Goal: Task Accomplishment & Management: Complete application form

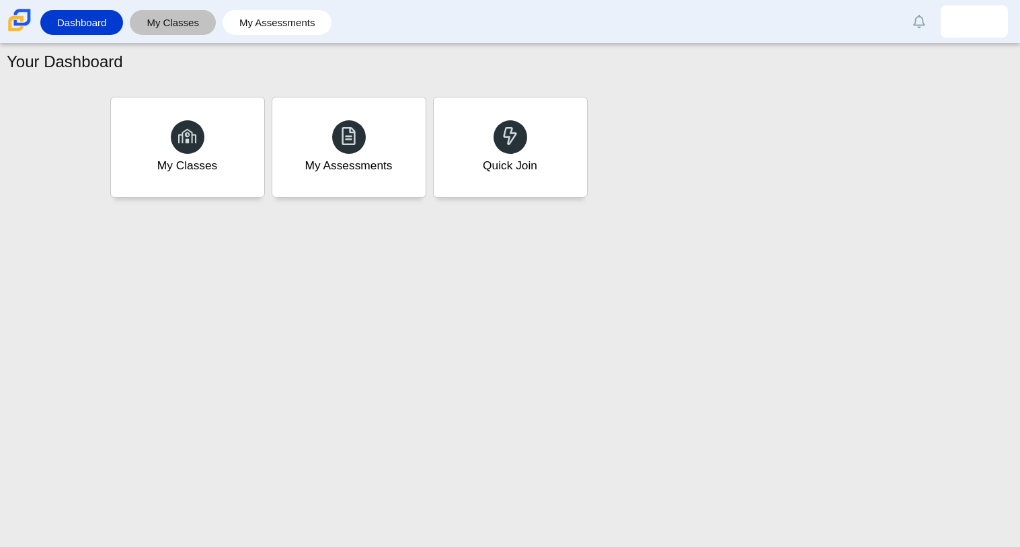
click at [173, 23] on link "My Classes" at bounding box center [173, 22] width 73 height 25
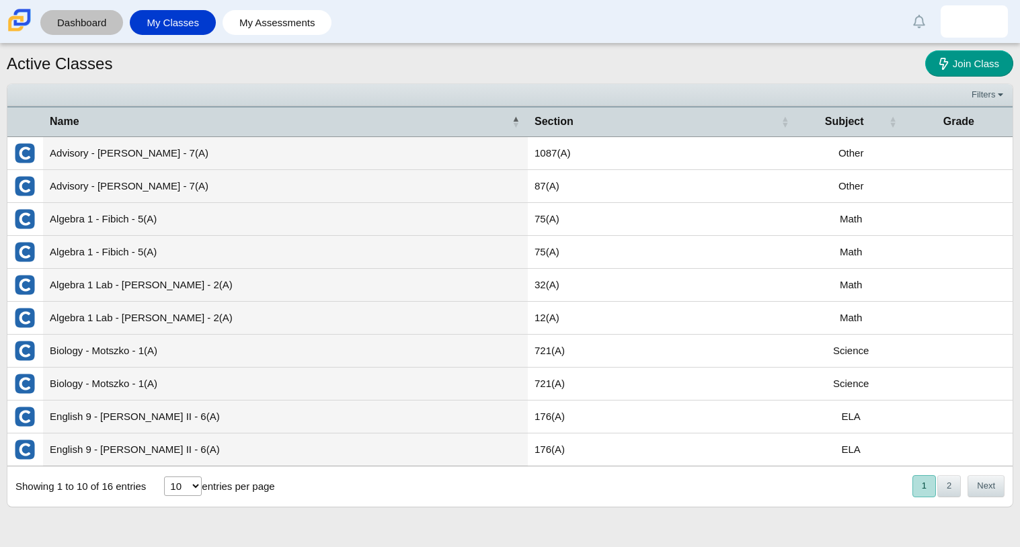
click at [91, 17] on link "Dashboard" at bounding box center [81, 22] width 69 height 25
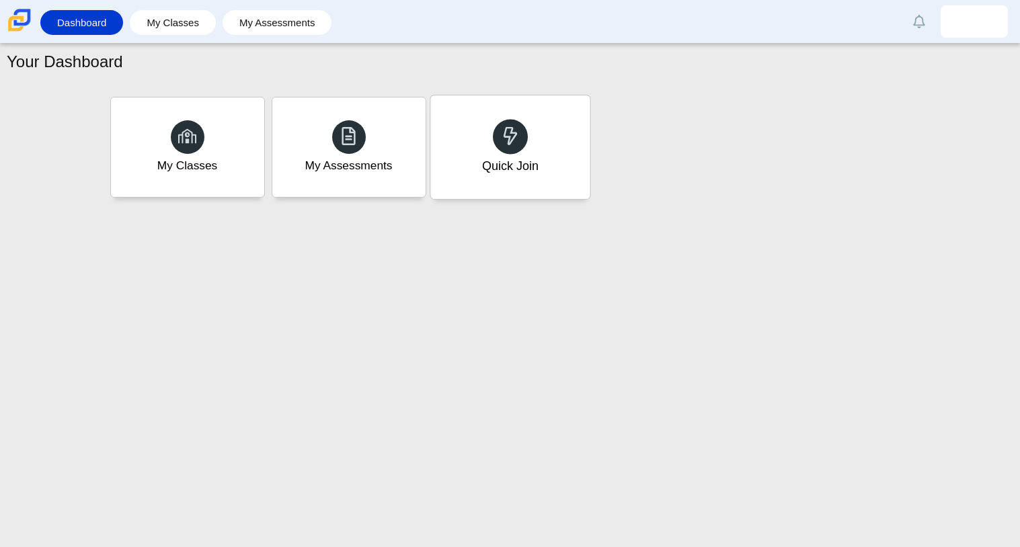
click at [541, 135] on div "Quick Join" at bounding box center [509, 147] width 159 height 104
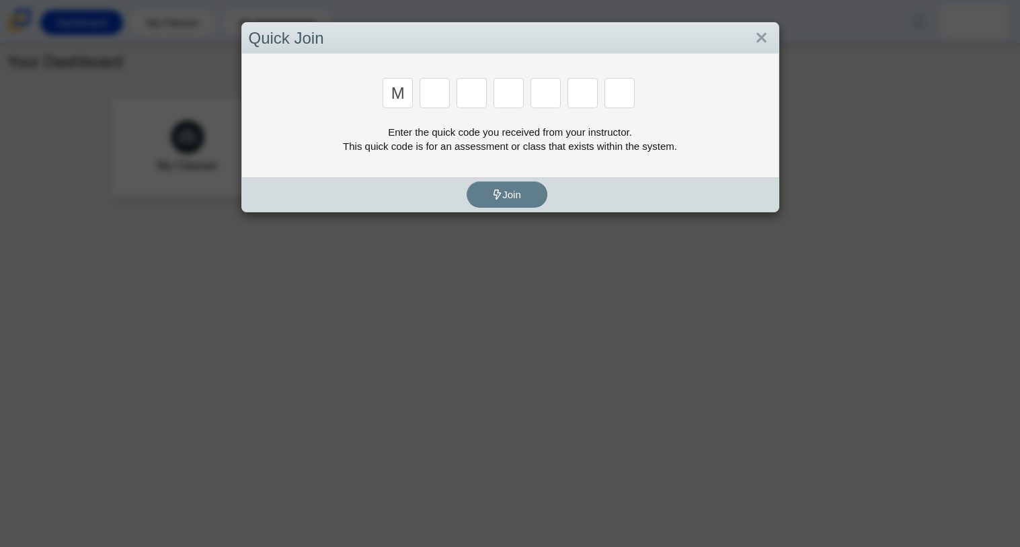
type input "m"
type input "7"
type input "e"
type input "3"
type input "e"
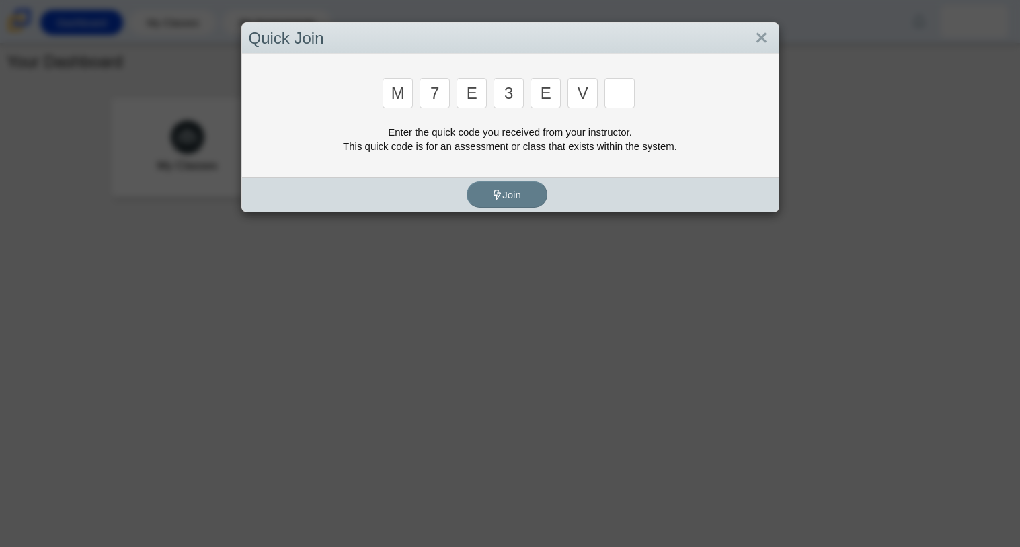
type input "v"
type input "w"
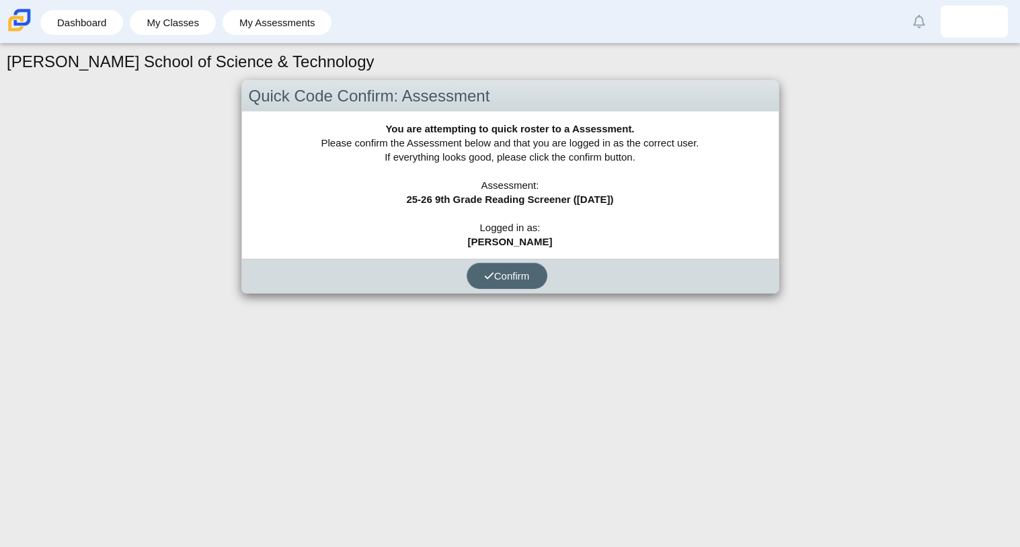
click at [479, 271] on button "Confirm" at bounding box center [507, 276] width 81 height 26
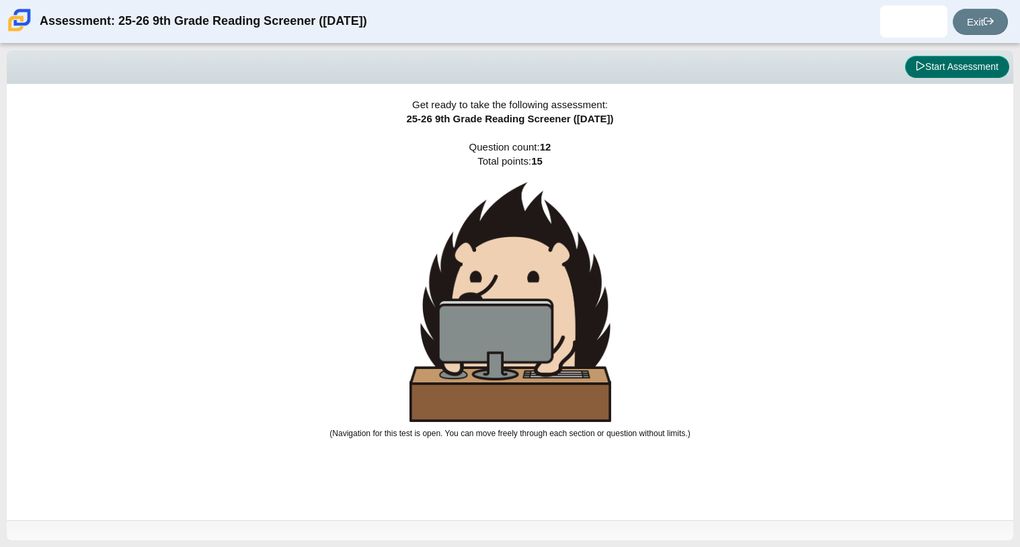
click at [967, 61] on button "Start Assessment" at bounding box center [957, 67] width 104 height 23
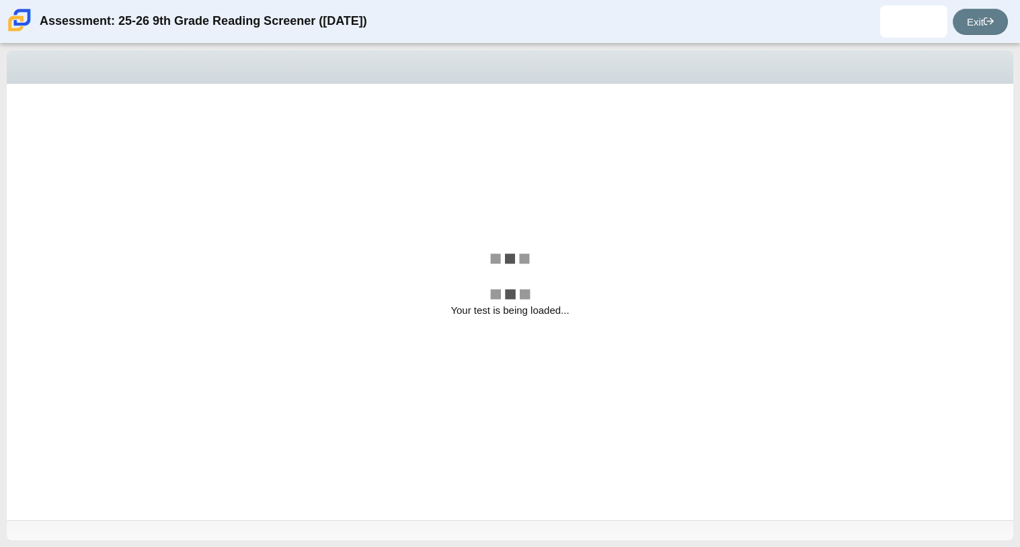
select select "ccc5b315-3c7c-471c-bf90-f22c8299c798"
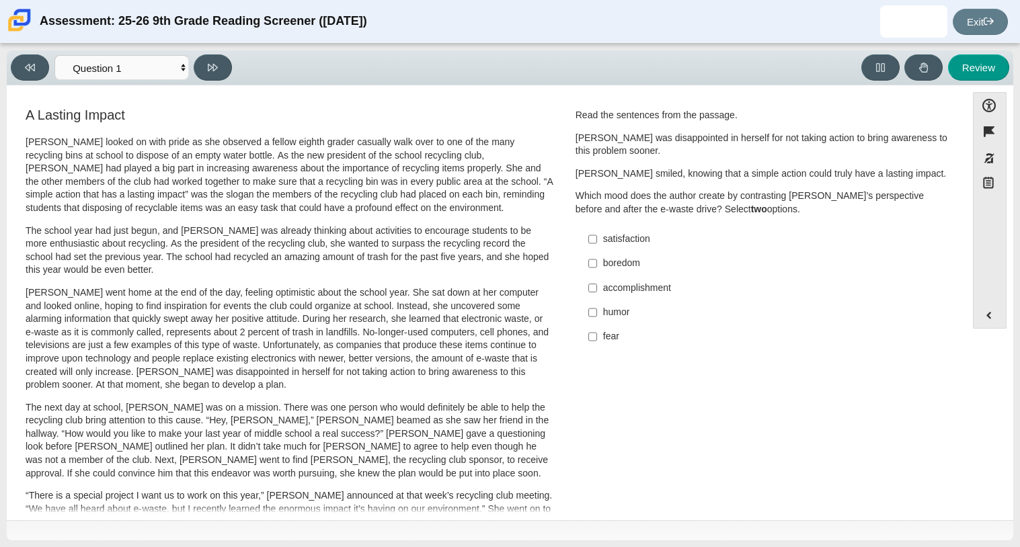
click at [605, 243] on div "satisfaction" at bounding box center [773, 239] width 340 height 13
click at [597, 243] on input "satisfaction satisfaction" at bounding box center [592, 239] width 9 height 24
checkbox input "true"
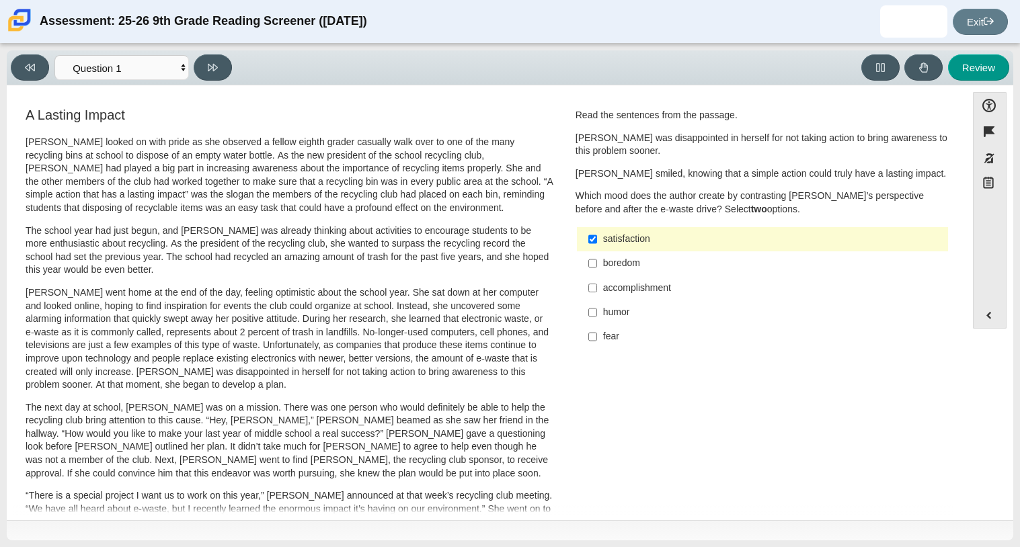
click at [603, 283] on div "accomplishment" at bounding box center [773, 288] width 340 height 13
click at [597, 283] on input "accomplishment accomplishment" at bounding box center [592, 288] width 9 height 24
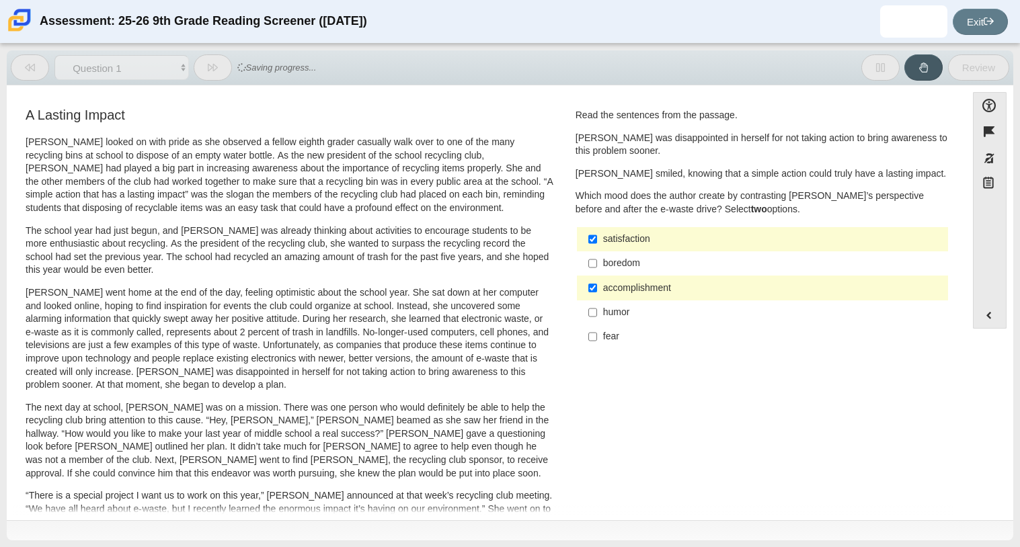
click at [596, 290] on label "accomplishment accomplishment" at bounding box center [763, 288] width 369 height 24
click at [596, 290] on input "accomplishment accomplishment" at bounding box center [592, 288] width 9 height 24
checkbox input "false"
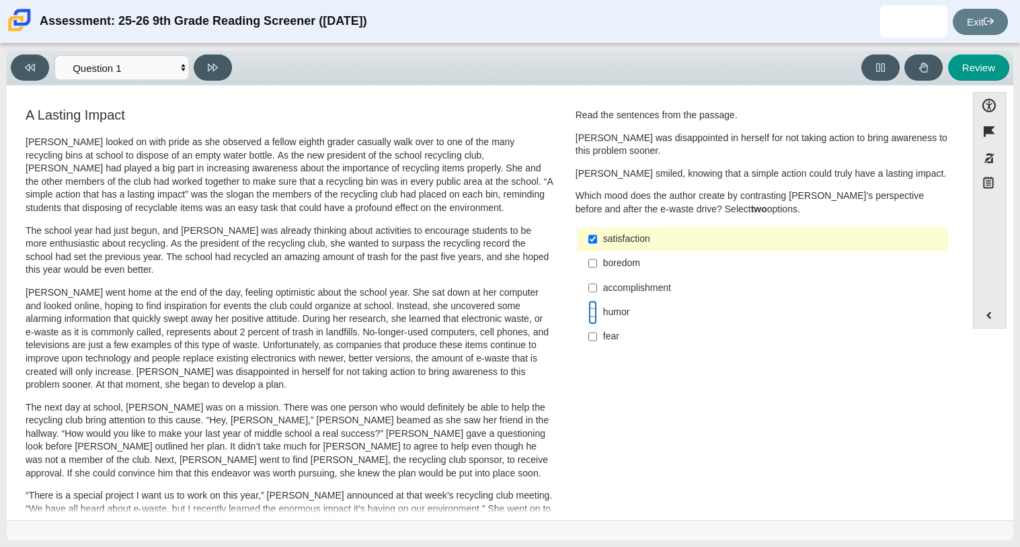
click at [588, 312] on input "humor humor" at bounding box center [592, 313] width 9 height 24
checkbox input "true"
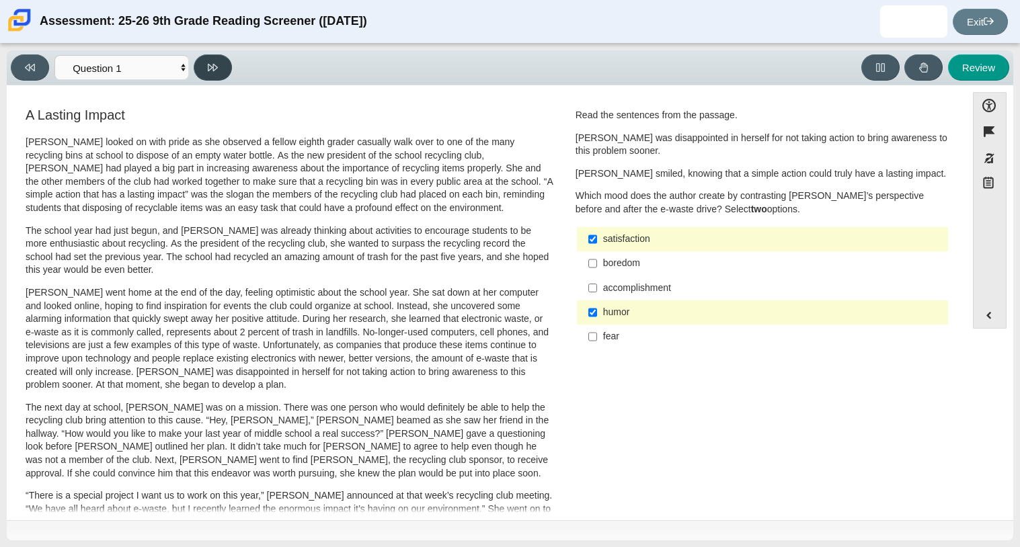
click at [212, 63] on icon at bounding box center [213, 68] width 10 height 10
select select "0ff64528-ffd7-428d-b192-babfaadd44e8"
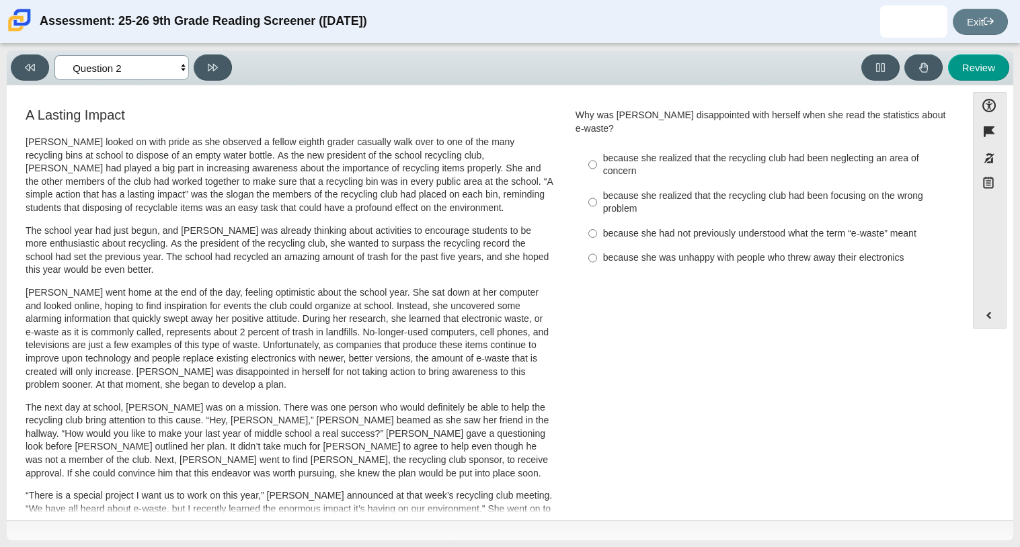
click at [185, 65] on select "Questions Question 1 Question 2 Question 3 Question 4 Question 5 Question 6 Que…" at bounding box center [121, 67] width 134 height 25
click at [180, 66] on select "Questions Question 1 Question 2 Question 3 Question 4 Question 5 Question 6 Que…" at bounding box center [121, 67] width 134 height 25
click at [597, 224] on label "because she had not previously understood what the term “e-waste” meant because…" at bounding box center [763, 233] width 369 height 24
click at [597, 224] on input "because she had not previously understood what the term “e-waste” meant because…" at bounding box center [592, 233] width 9 height 24
radio input "true"
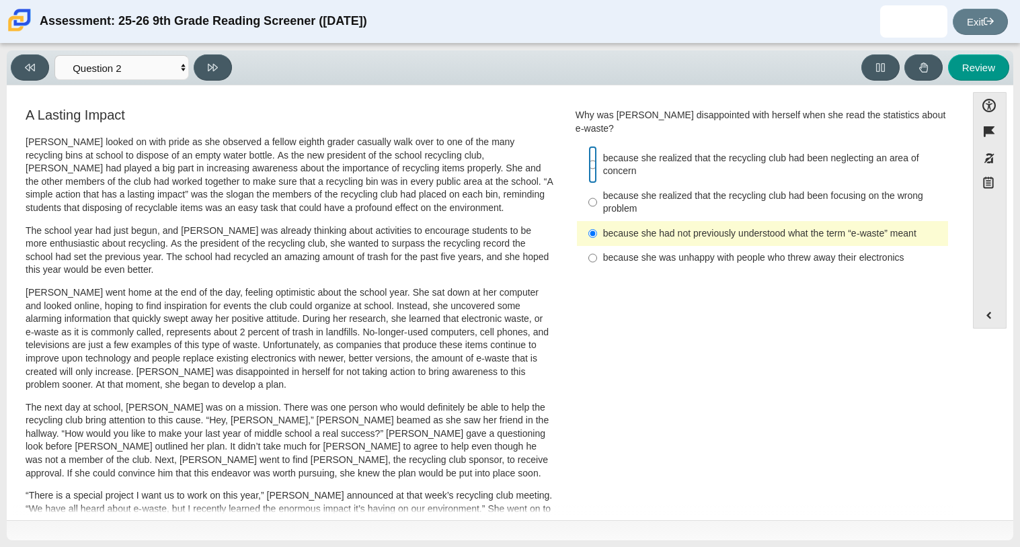
click at [588, 157] on input "because she realized that the recycling club had been neglecting an area of con…" at bounding box center [592, 165] width 9 height 38
radio input "true"
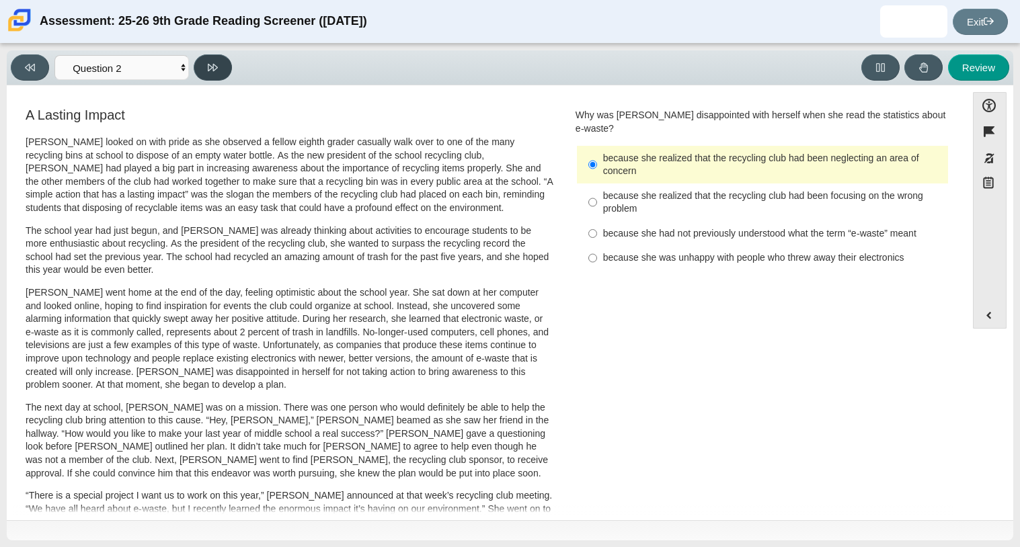
click at [222, 75] on button at bounding box center [213, 67] width 38 height 26
select select "7ce3d843-6974-4858-901c-1ff39630e843"
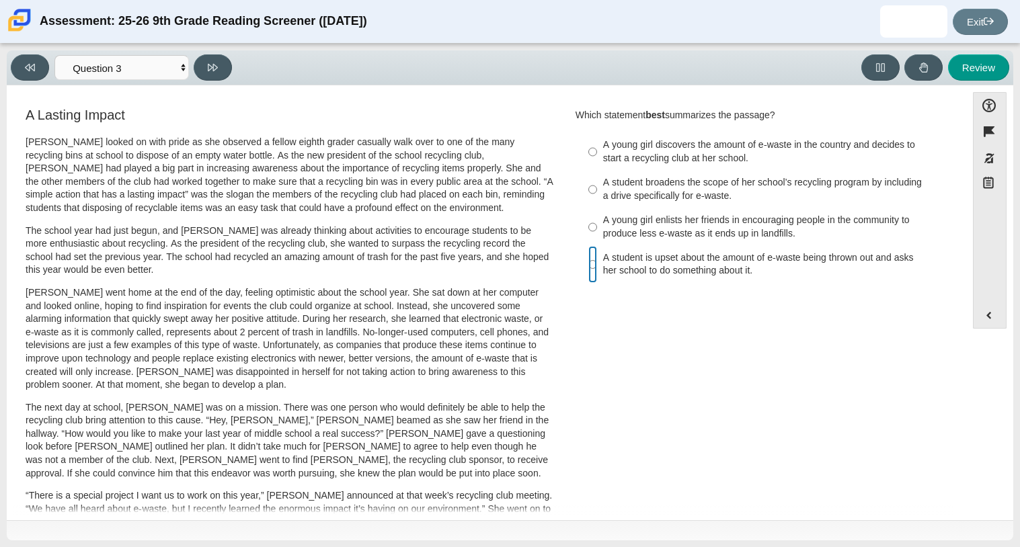
click at [588, 268] on input "A student is upset about the amount of e-waste being thrown out and asks her sc…" at bounding box center [592, 265] width 9 height 38
radio input "true"
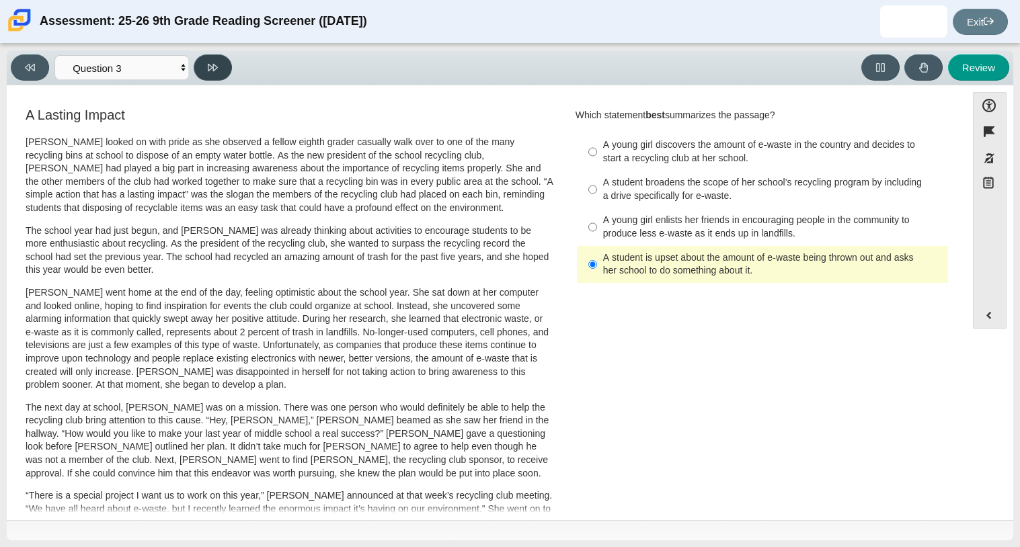
click at [217, 57] on button at bounding box center [213, 67] width 38 height 26
select select "ca9ea0f1-49c5-4bd1-83b0-472c18652b42"
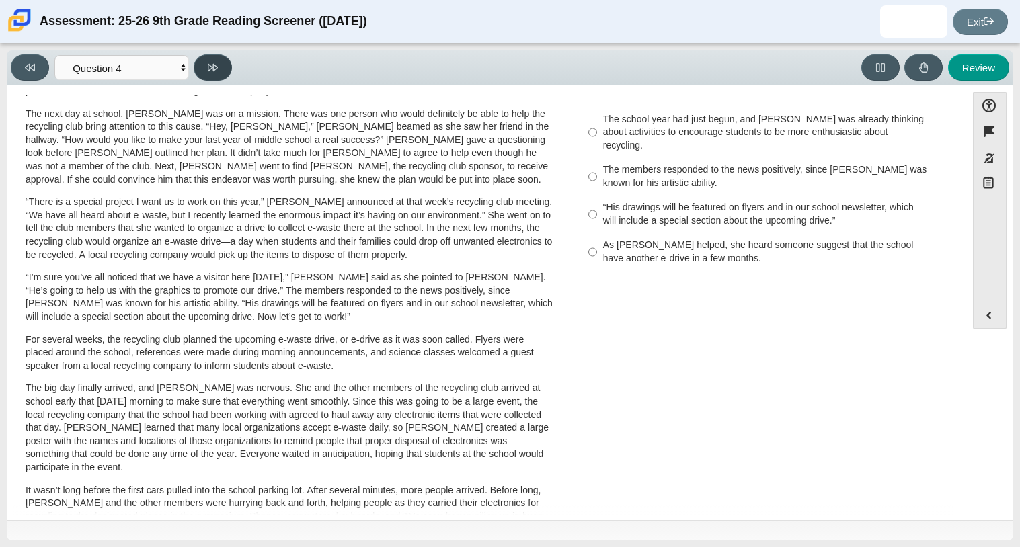
scroll to position [295, 0]
click at [597, 197] on label "“His drawings will be featured on flyers and in our school newsletter, which wi…" at bounding box center [763, 213] width 369 height 38
click at [597, 197] on input "“His drawings will be featured on flyers and in our school newsletter, which wi…" at bounding box center [592, 213] width 9 height 38
radio input "true"
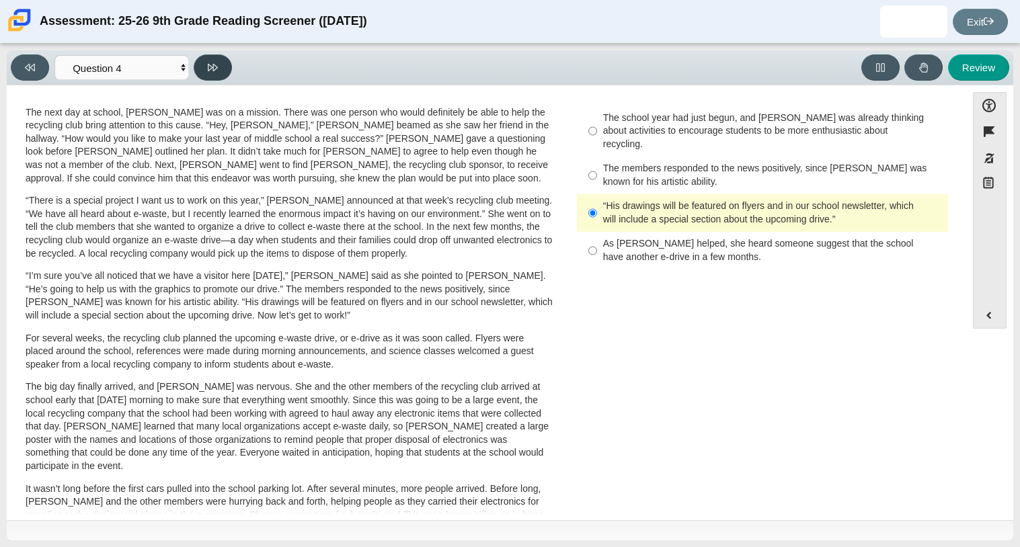
click at [217, 67] on icon at bounding box center [213, 68] width 10 height 10
select select "e41f1a79-e29f-4095-8030-a53364015bed"
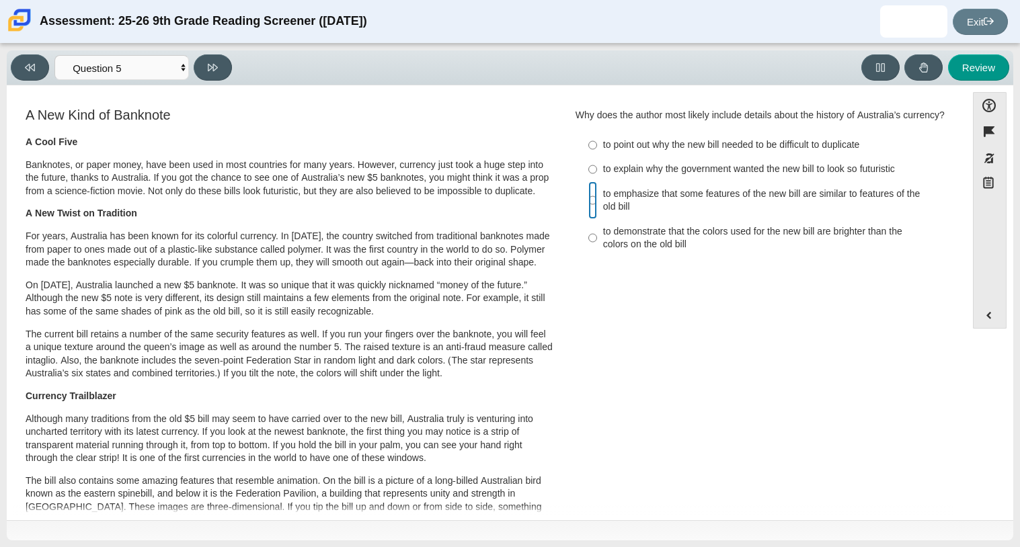
click at [588, 204] on input "to emphasize that some features of the new bill are similar to features of the …" at bounding box center [592, 201] width 9 height 38
radio input "true"
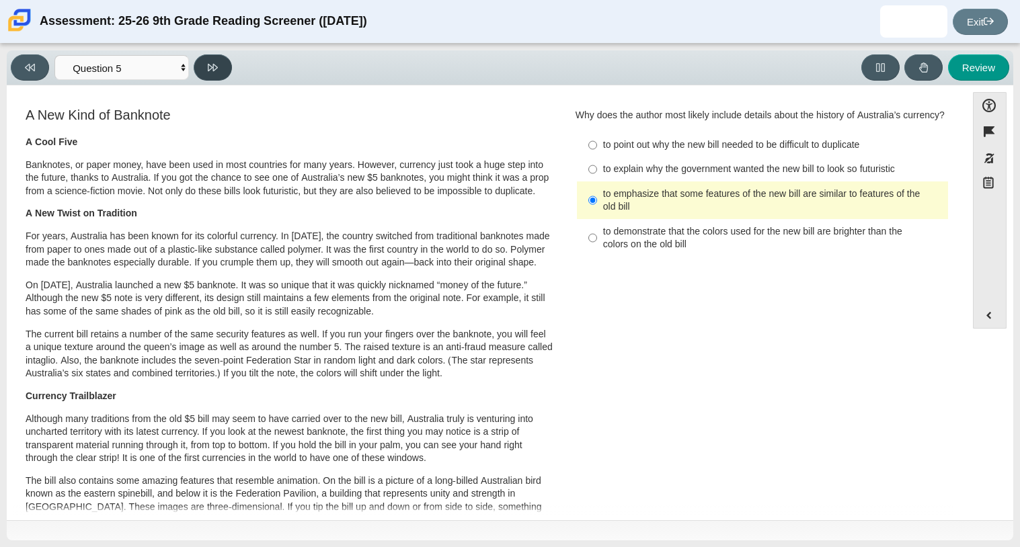
click at [218, 71] on button at bounding box center [213, 67] width 38 height 26
select select "69146e31-7b3d-4a3e-9ce6-f30c24342ae0"
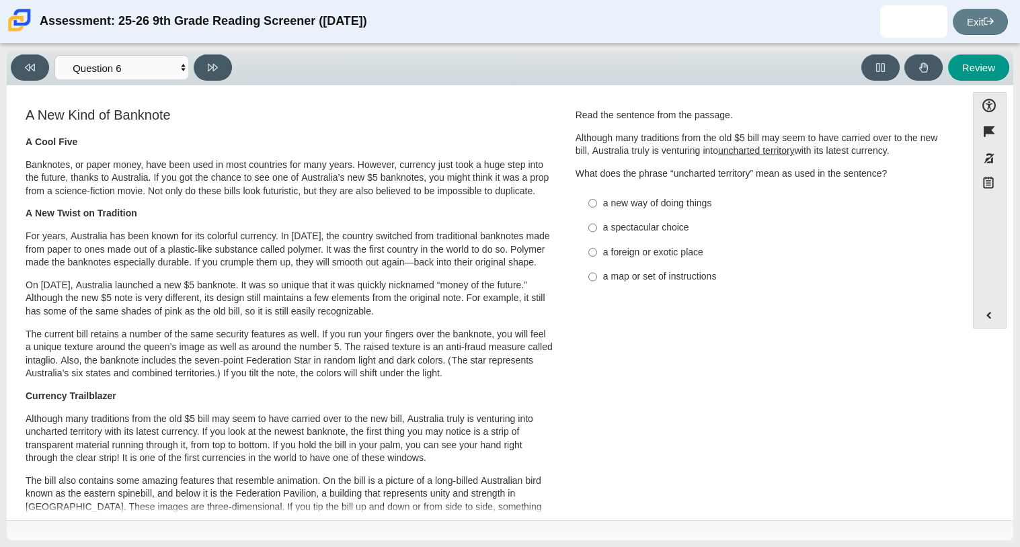
click at [619, 283] on div "a map or set of instructions" at bounding box center [773, 276] width 340 height 13
click at [597, 283] on input "a map or set of instructions a map or set of instructions" at bounding box center [592, 277] width 9 height 24
radio input "true"
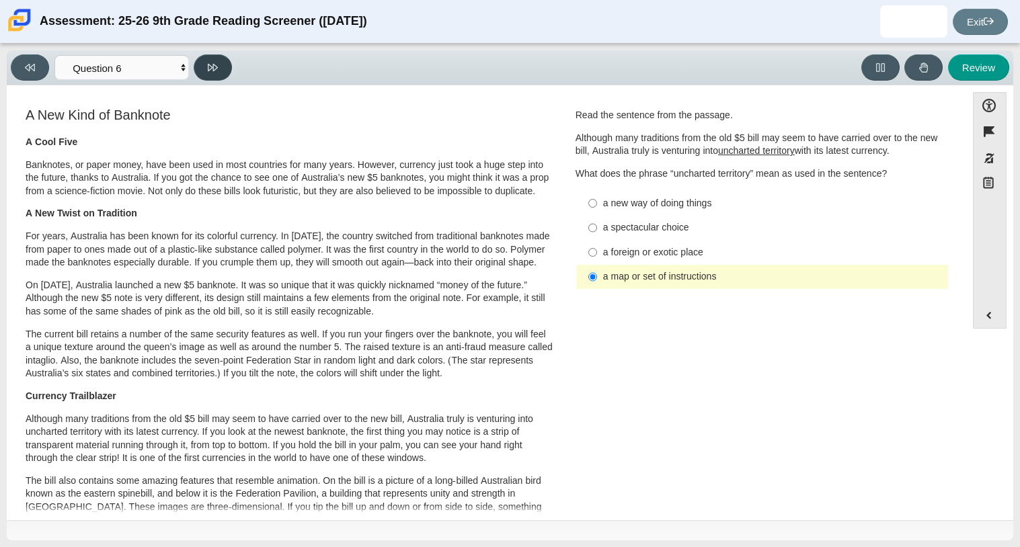
click at [213, 71] on icon at bounding box center [213, 68] width 10 height 10
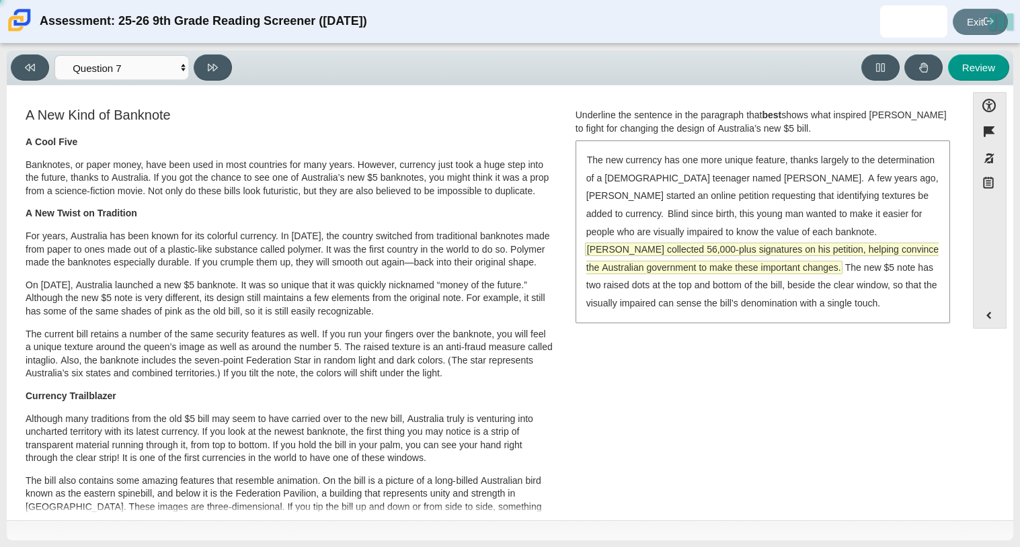
click at [689, 263] on span "McLeod collected 56,000-plus signatures on his petition, helping convince the A…" at bounding box center [762, 258] width 352 height 30
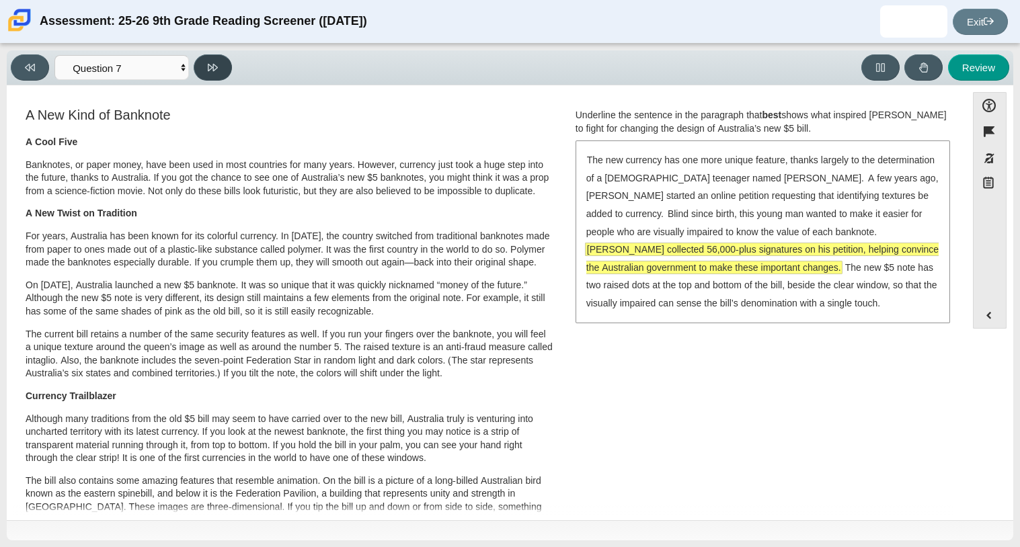
click at [220, 59] on button at bounding box center [213, 67] width 38 height 26
select select "ea8338c2-a6a3-418e-a305-2b963b54a290"
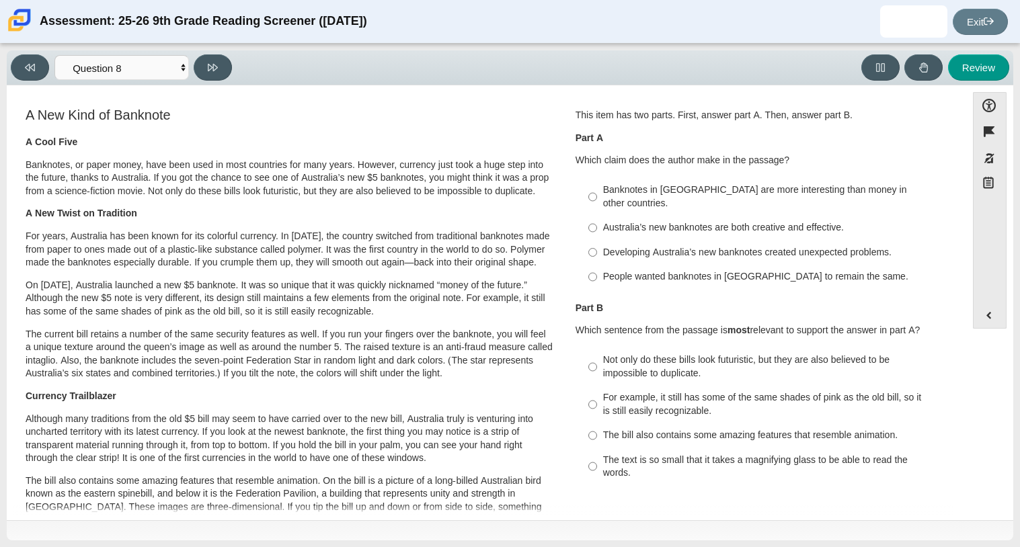
click at [614, 270] on div "People wanted banknotes in Australia to remain the same." at bounding box center [773, 276] width 340 height 13
click at [597, 265] on input "People wanted banknotes in Australia to remain the same. People wanted banknote…" at bounding box center [592, 277] width 9 height 24
radio input "true"
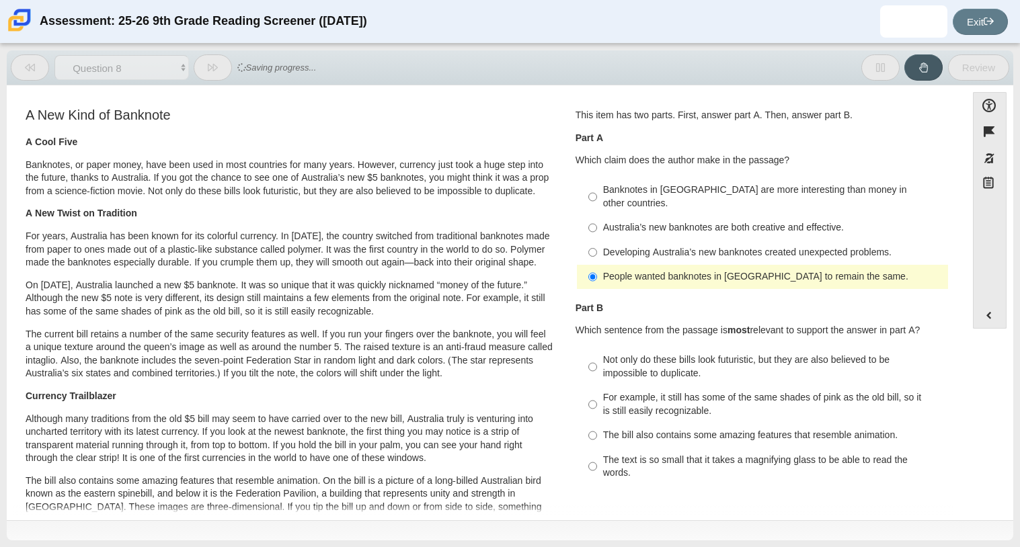
click at [629, 429] on div "The bill also contains some amazing features that resemble animation." at bounding box center [773, 435] width 340 height 13
click at [597, 428] on input "The bill also contains some amazing features that resemble animation. The bill …" at bounding box center [592, 436] width 9 height 24
radio input "true"
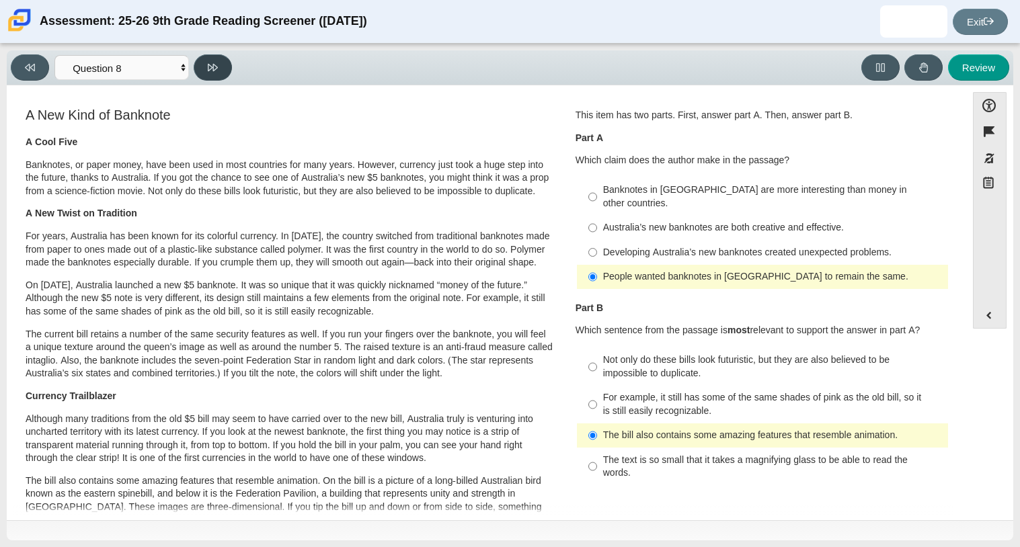
click at [206, 61] on button at bounding box center [213, 67] width 38 height 26
select select "89f058d6-b15c-4ef5-a4b3-fdaffb8868b6"
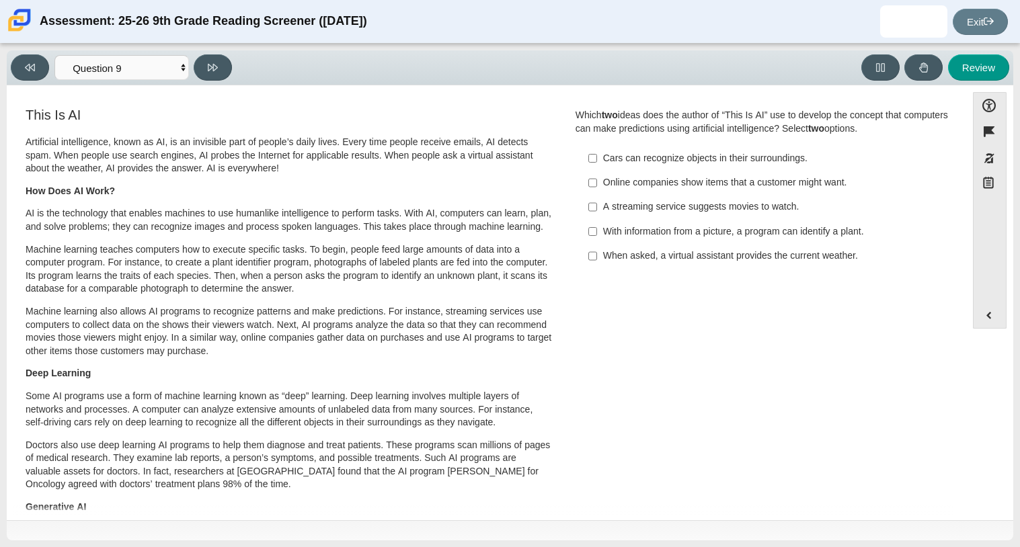
click at [612, 184] on div "Online companies show items that a customer might want." at bounding box center [773, 182] width 340 height 13
click at [597, 184] on input "Online companies show items that a customer might want. Online companies show i…" at bounding box center [592, 183] width 9 height 24
checkbox input "true"
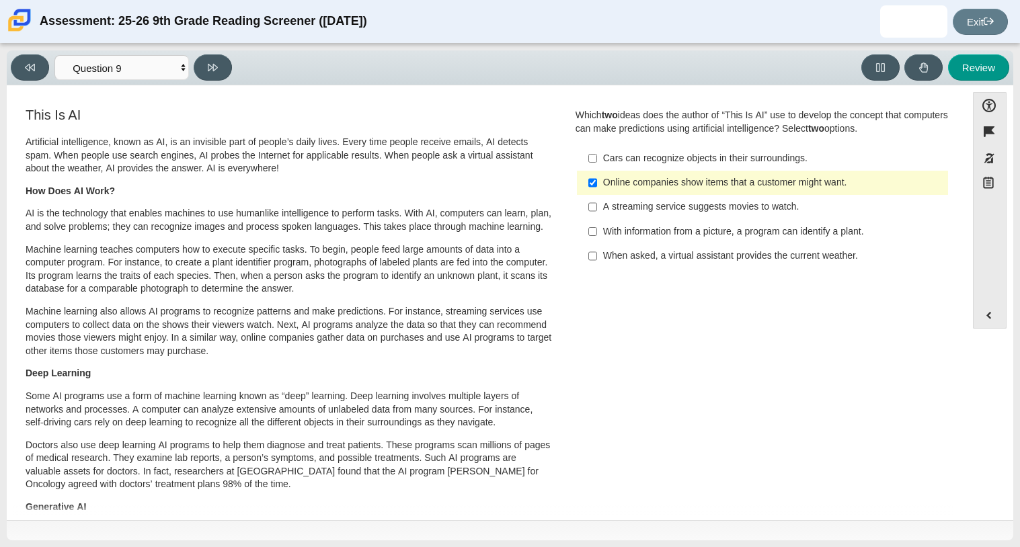
click at [606, 241] on label "With information from a picture, a program can identify a plant. With informati…" at bounding box center [763, 231] width 369 height 24
click at [597, 241] on input "With information from a picture, a program can identify a plant. With informati…" at bounding box center [592, 231] width 9 height 24
checkbox input "true"
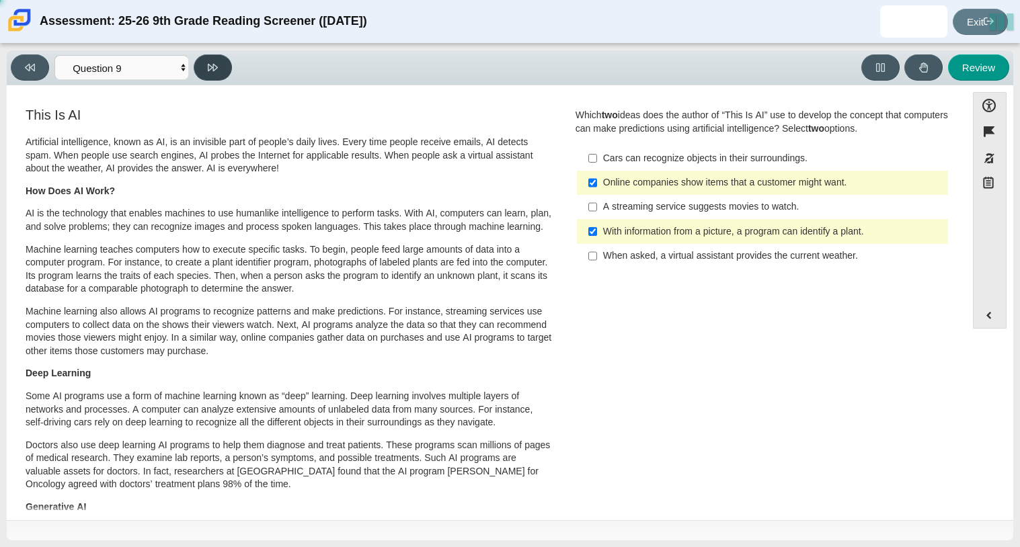
click at [217, 69] on icon at bounding box center [213, 68] width 10 height 10
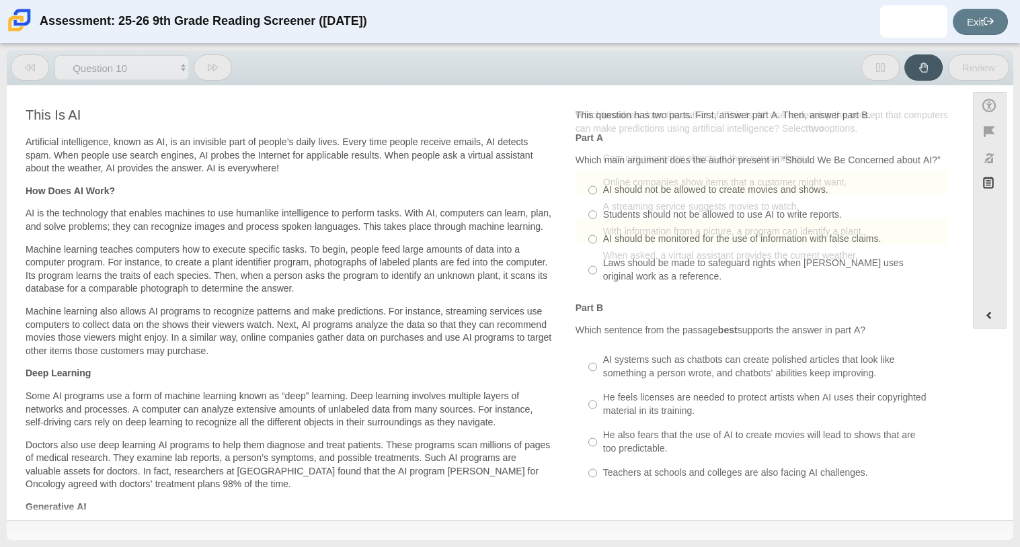
click at [217, 69] on icon at bounding box center [213, 68] width 10 height 10
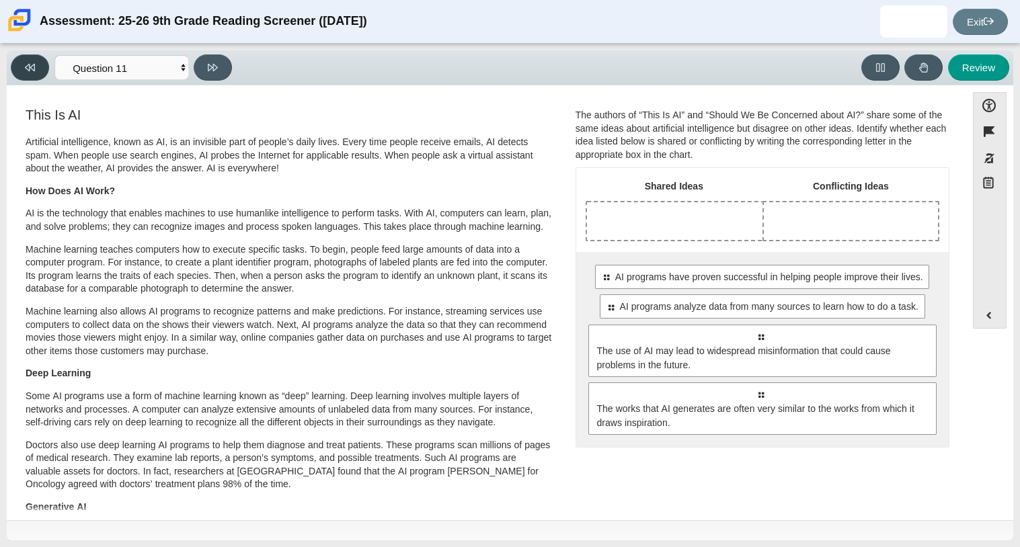
click at [37, 66] on button at bounding box center [30, 67] width 38 height 26
select select "cdf3c14e-a918-44d1-9b63-3db0fa81641e"
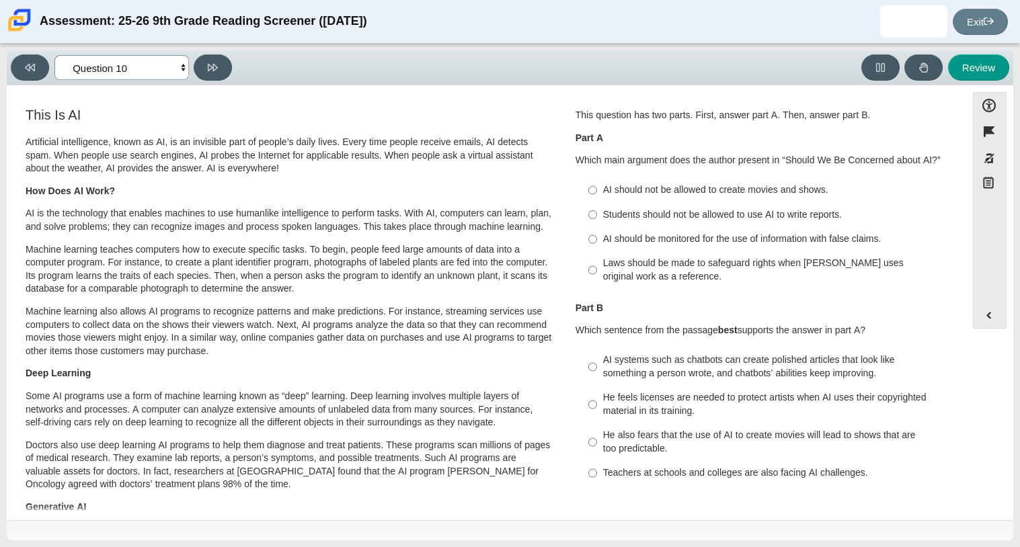
click at [129, 63] on select "Questions Question 1 Question 2 Question 3 Question 4 Question 5 Question 6 Que…" at bounding box center [121, 67] width 134 height 25
click at [290, 219] on p "AI is the technology that enables machines to use humanlike intelligence to per…" at bounding box center [290, 220] width 528 height 26
click at [592, 262] on input "Laws should be made to safeguard rights when AI uses original work as a referen…" at bounding box center [592, 270] width 9 height 38
radio input "true"
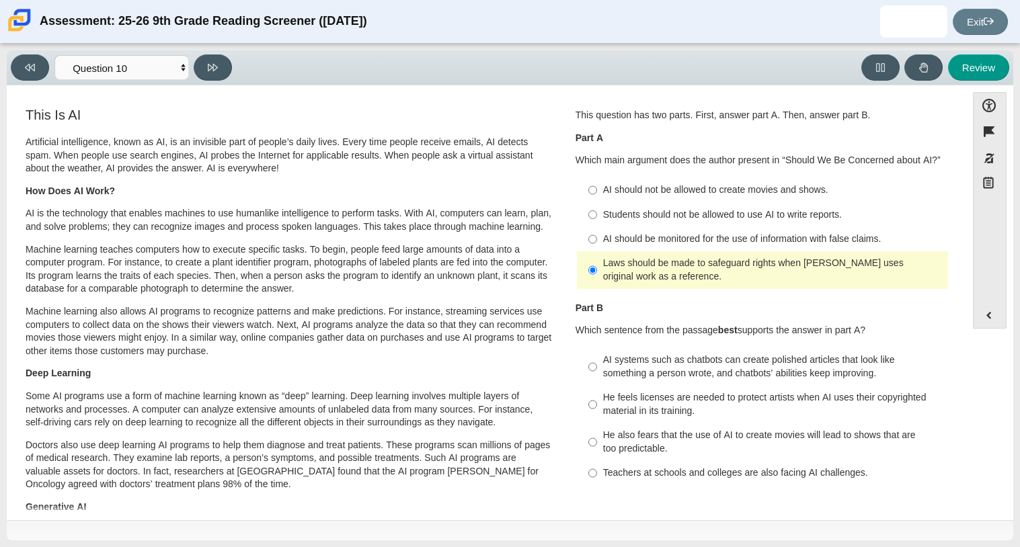
click at [639, 192] on div "AI should not be allowed to create movies and shows." at bounding box center [773, 190] width 340 height 13
click at [597, 192] on input "AI should not be allowed to create movies and shows. AI should not be allowed t…" at bounding box center [592, 190] width 9 height 24
radio input "true"
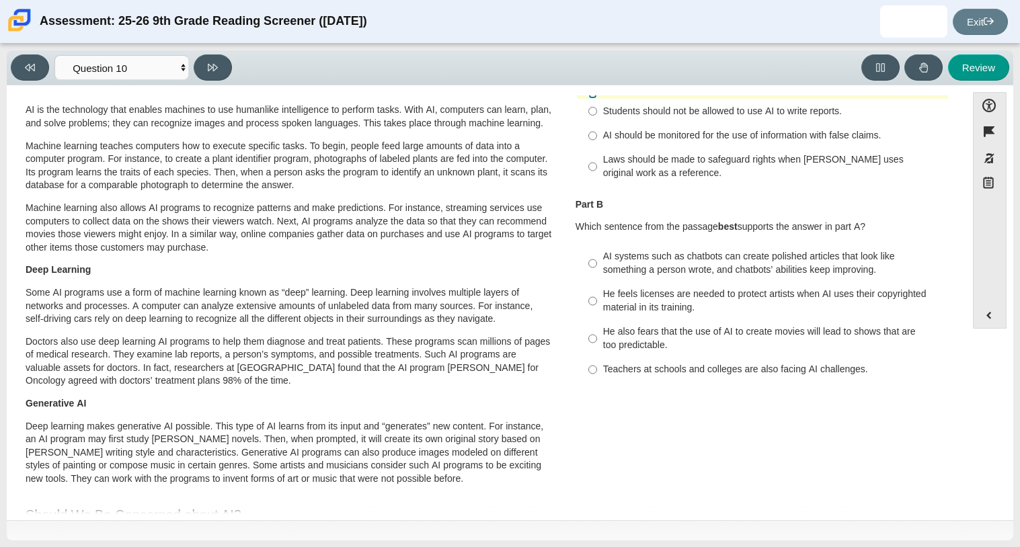
scroll to position [106, 0]
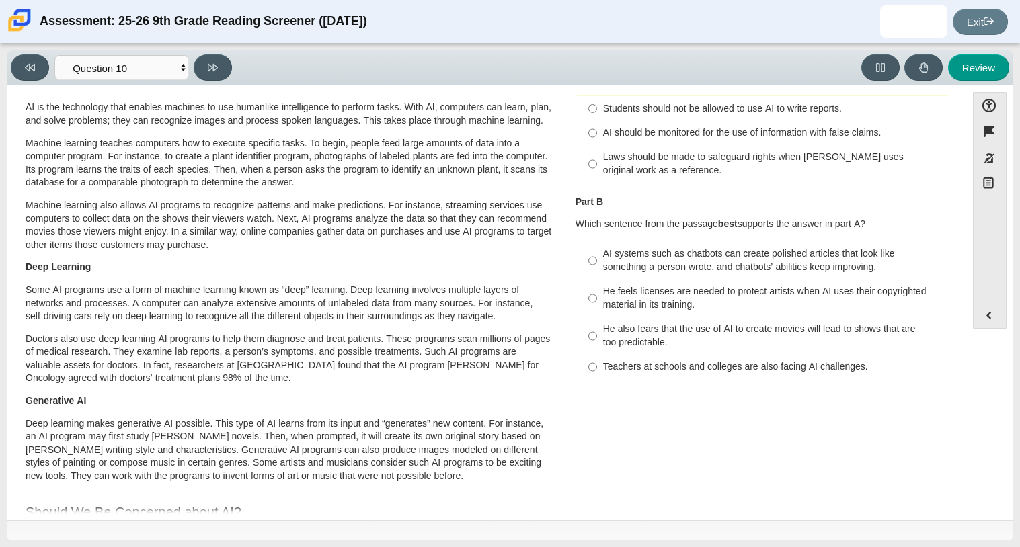
click at [644, 264] on div "AI systems such as chatbots can create polished articles that look like somethi…" at bounding box center [773, 260] width 340 height 26
click at [597, 264] on input "AI systems such as chatbots can create polished articles that look like somethi…" at bounding box center [592, 261] width 9 height 38
radio input "true"
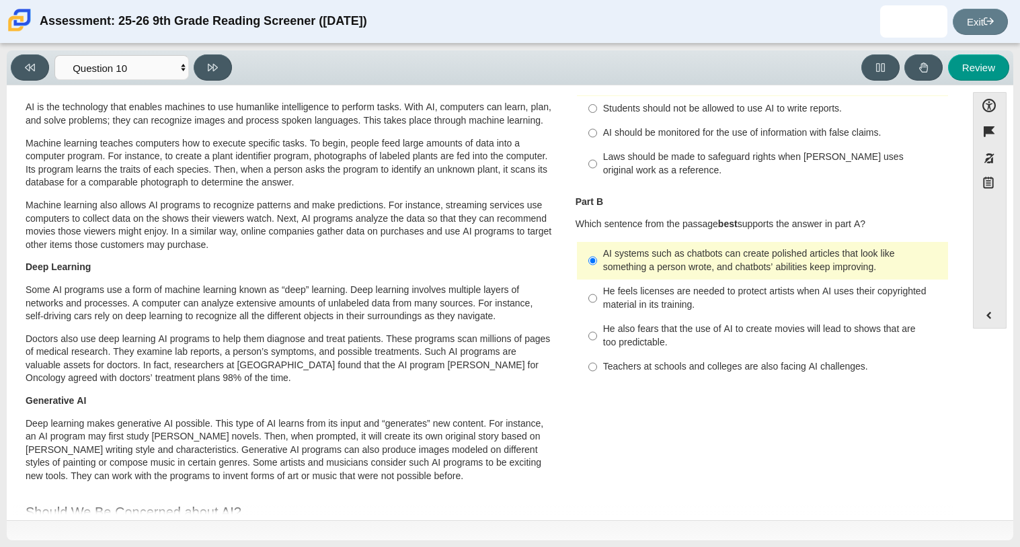
click at [650, 306] on div "He feels licenses are needed to protect artists when AI uses their copyrighted …" at bounding box center [773, 298] width 340 height 26
click at [597, 306] on input "He feels licenses are needed to protect artists when AI uses their copyrighted …" at bounding box center [592, 299] width 9 height 38
radio input "true"
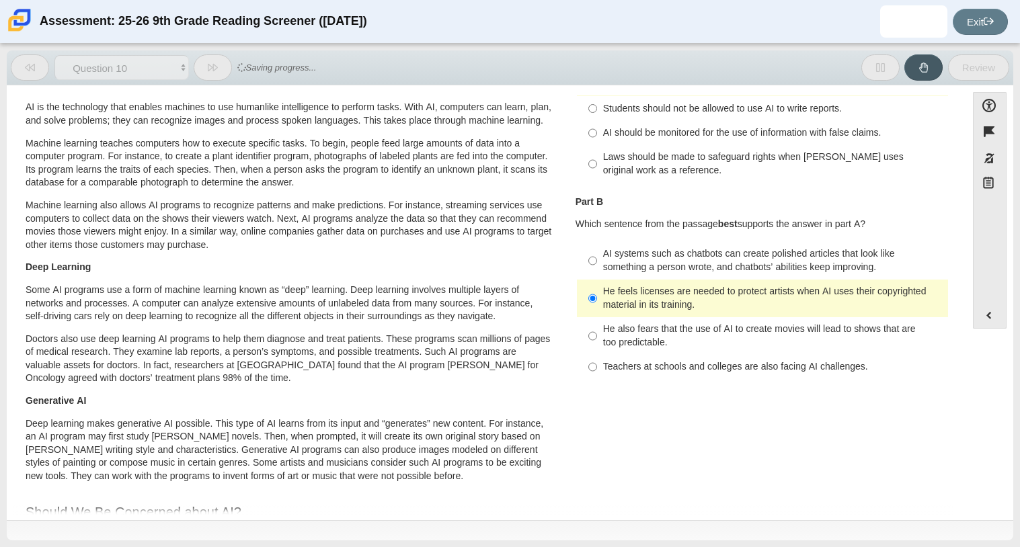
click at [646, 328] on div "He also fears that the use of AI to create movies will lead to shows that are t…" at bounding box center [773, 336] width 340 height 26
click at [597, 328] on input "He also fears that the use of AI to create movies will lead to shows that are t…" at bounding box center [592, 336] width 9 height 38
radio input "true"
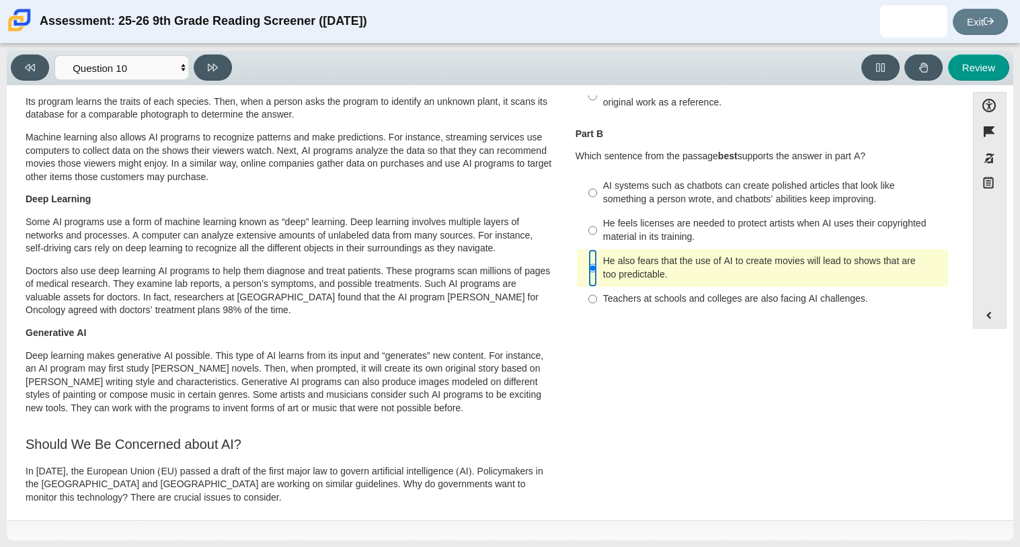
scroll to position [633, 0]
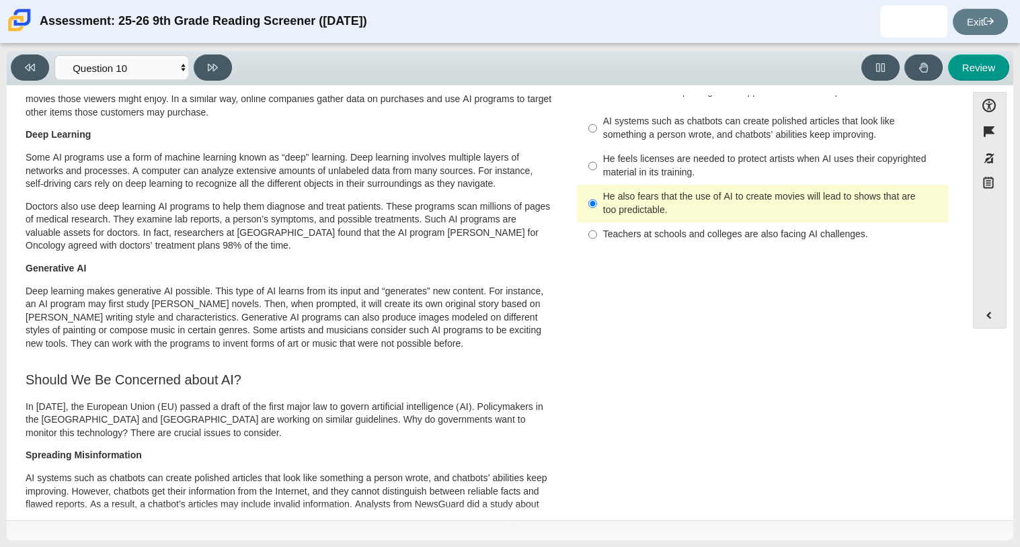
scroll to position [0, 0]
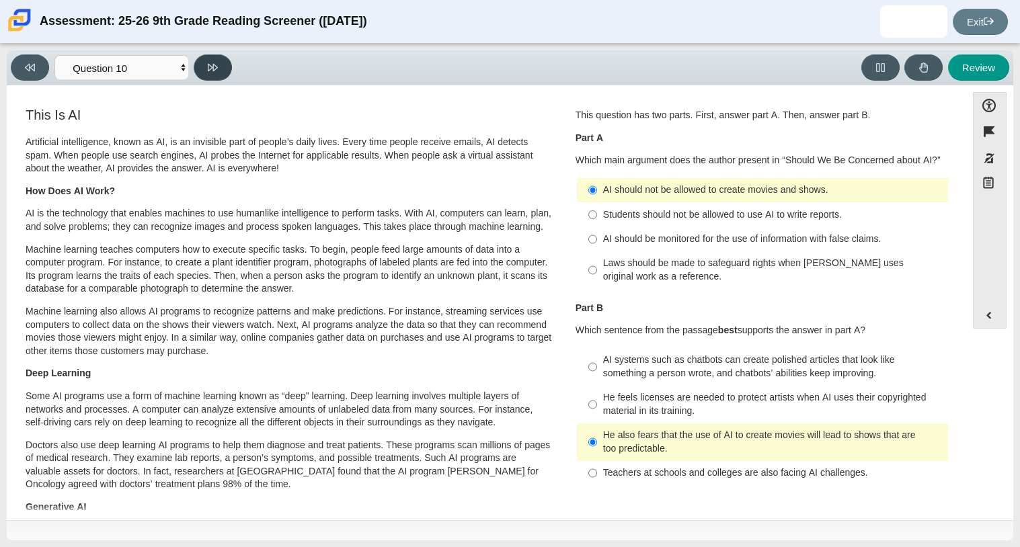
click at [225, 69] on button at bounding box center [213, 67] width 38 height 26
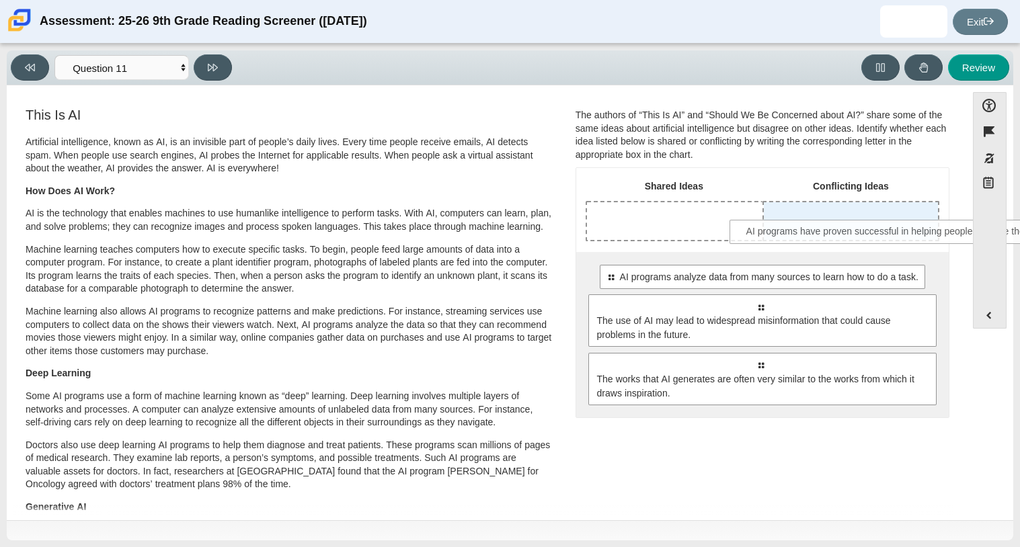
drag, startPoint x: 637, startPoint y: 275, endPoint x: 779, endPoint y: 228, distance: 148.9
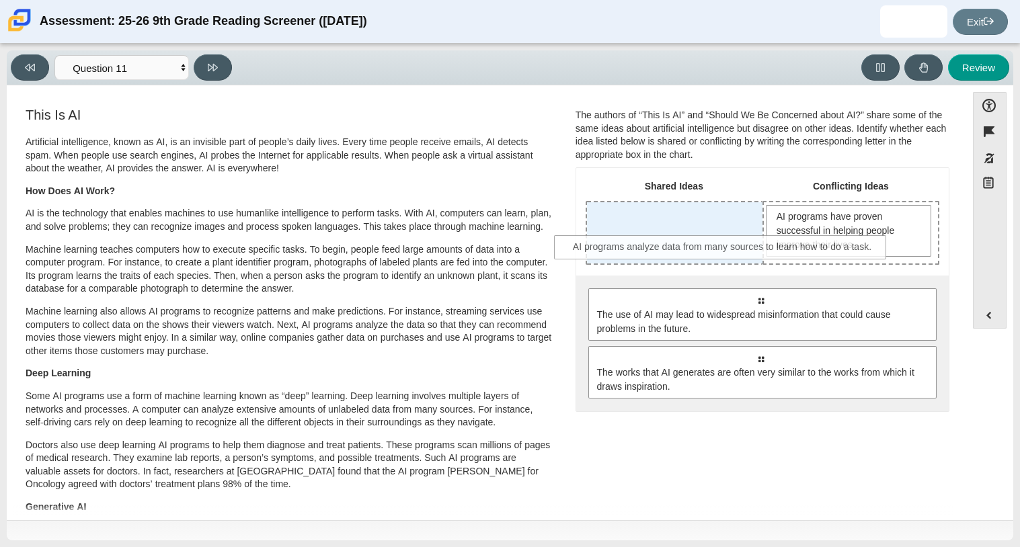
drag, startPoint x: 700, startPoint y: 311, endPoint x: 660, endPoint y: 254, distance: 69.4
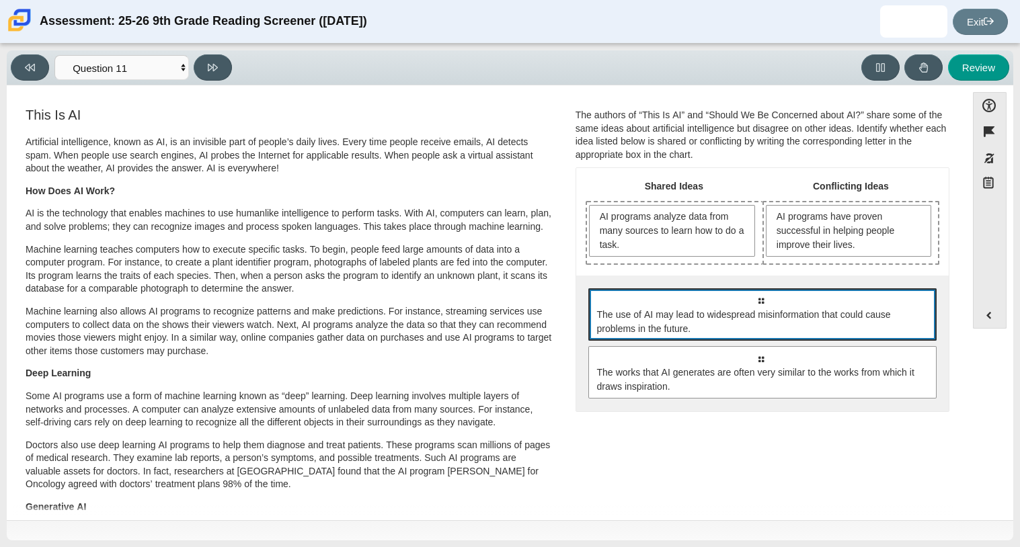
click at [685, 334] on span "The use of AI may lead to widespread misinformation that could cause problems i…" at bounding box center [763, 322] width 333 height 28
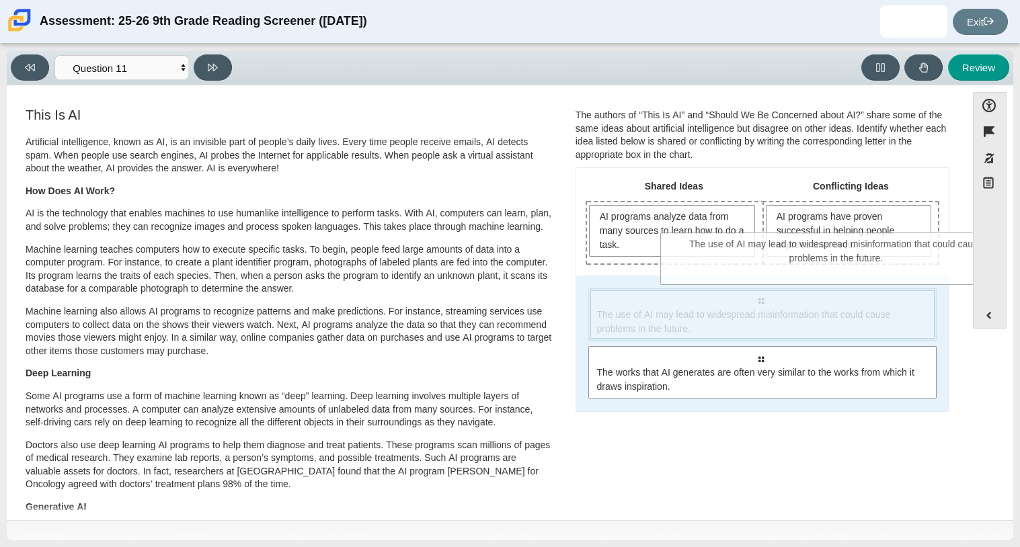
drag, startPoint x: 685, startPoint y: 334, endPoint x: 772, endPoint y: 271, distance: 106.9
click at [772, 271] on div "Shared Ideas Conflicting Ideas AI programs analyze data from many sources to le…" at bounding box center [762, 289] width 373 height 243
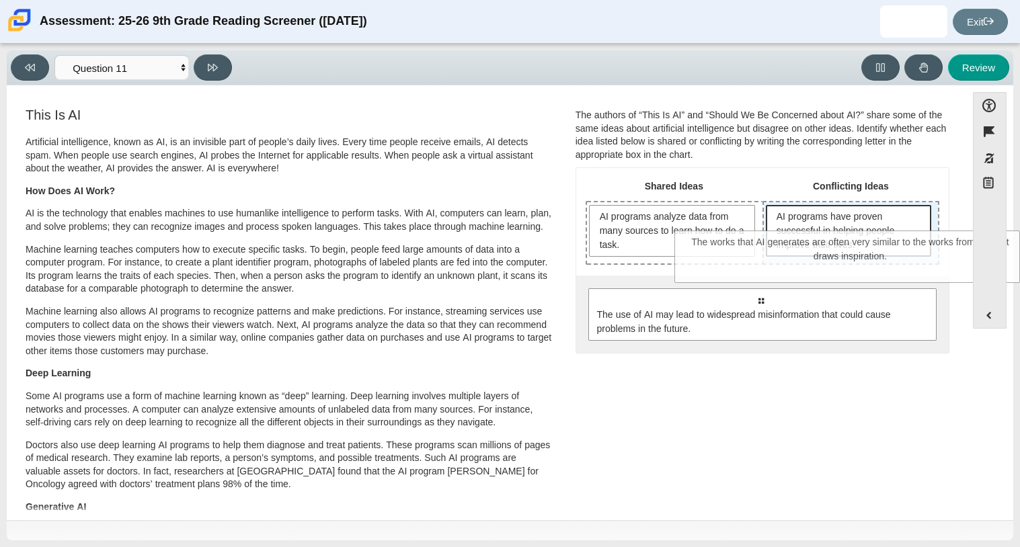
drag, startPoint x: 707, startPoint y: 350, endPoint x: 797, endPoint y: 235, distance: 146.6
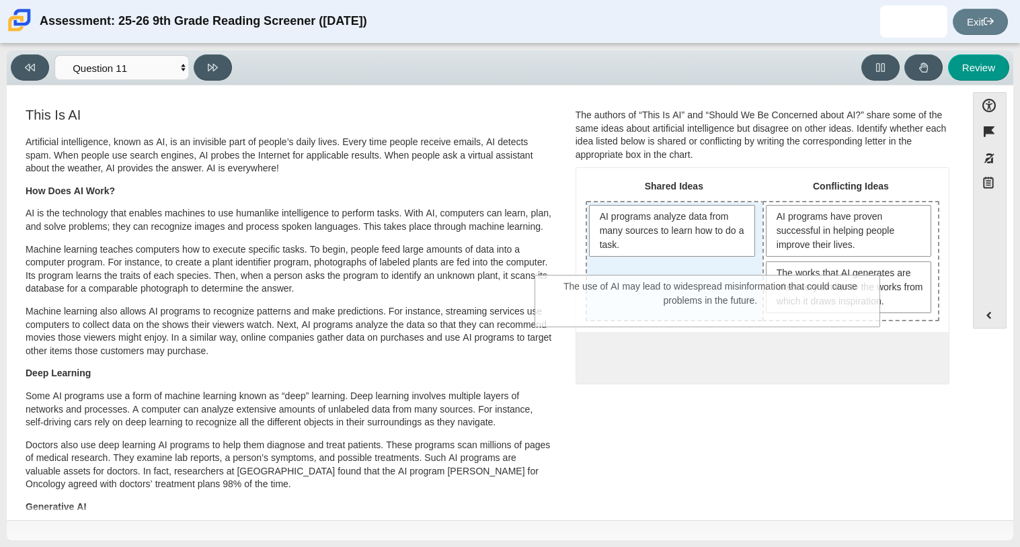
drag, startPoint x: 715, startPoint y: 350, endPoint x: 662, endPoint y: 277, distance: 90.5
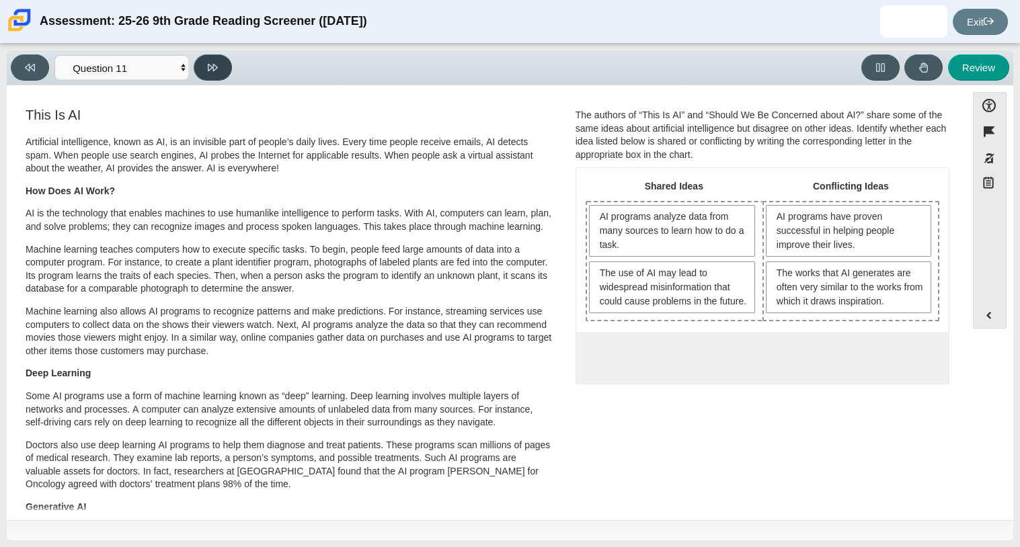
click at [215, 70] on icon at bounding box center [213, 68] width 10 height 10
select select "c3effed4-44ce-4a19-bd96-1787f34e9b4c"
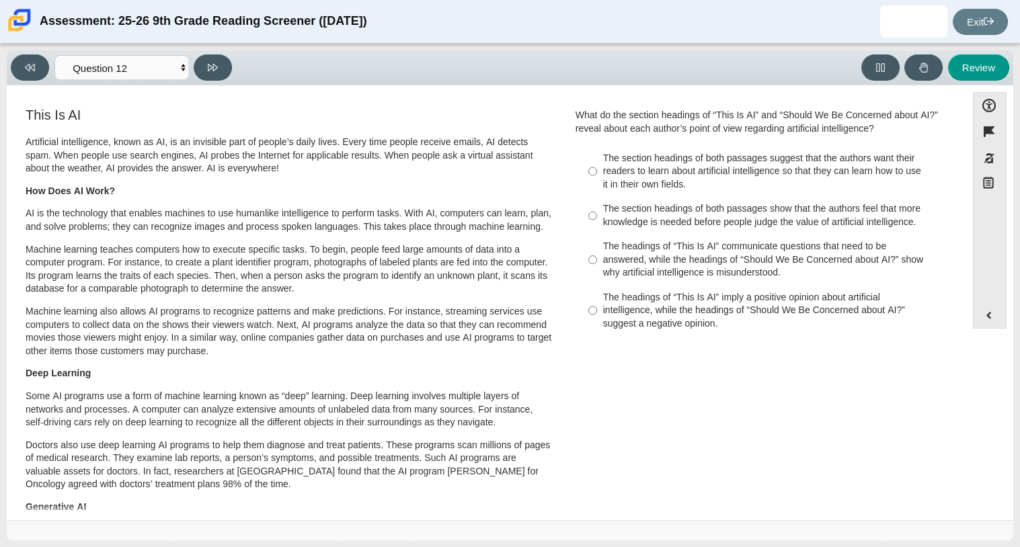
click at [596, 212] on label "The section headings of both passages show that the authors feel that more know…" at bounding box center [763, 216] width 369 height 38
click at [596, 212] on input "The section headings of both passages show that the authors feel that more know…" at bounding box center [592, 216] width 9 height 38
radio input "true"
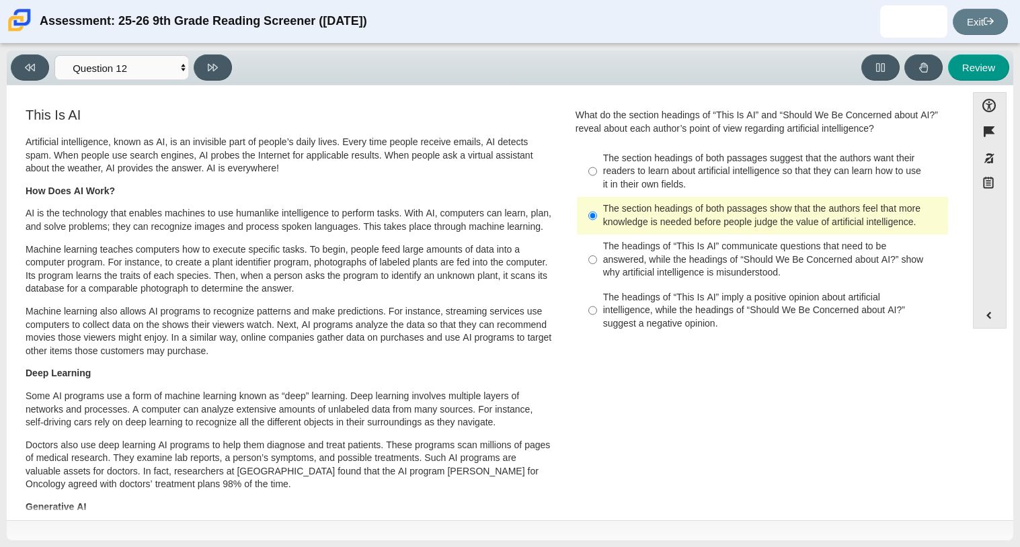
click at [603, 313] on div "The headings of “This Is AI” imply a positive opinion about artificial intellig…" at bounding box center [773, 311] width 340 height 40
click at [597, 313] on input "The headings of “This Is AI” imply a positive opinion about artificial intellig…" at bounding box center [592, 310] width 9 height 51
radio input "true"
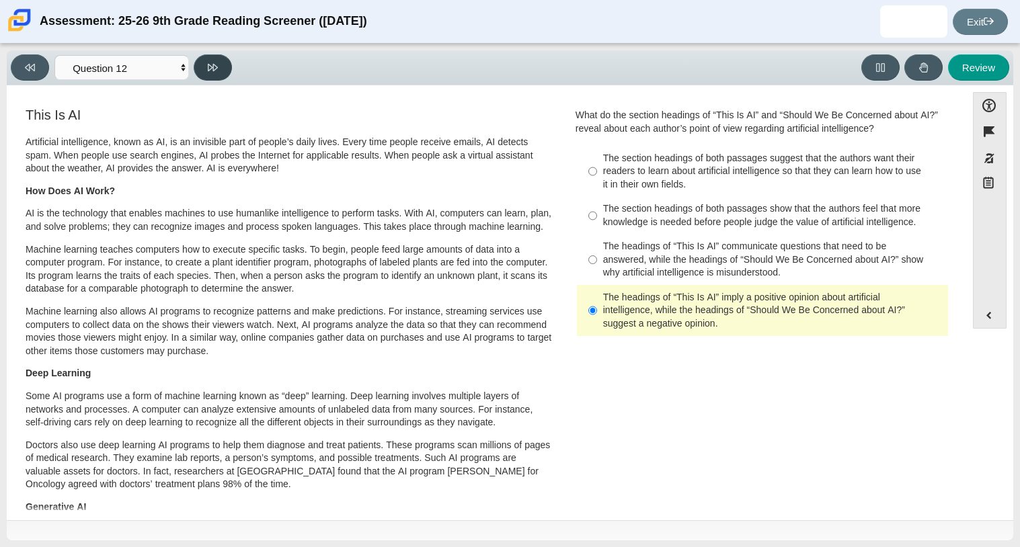
click at [217, 71] on icon at bounding box center [213, 68] width 10 height 10
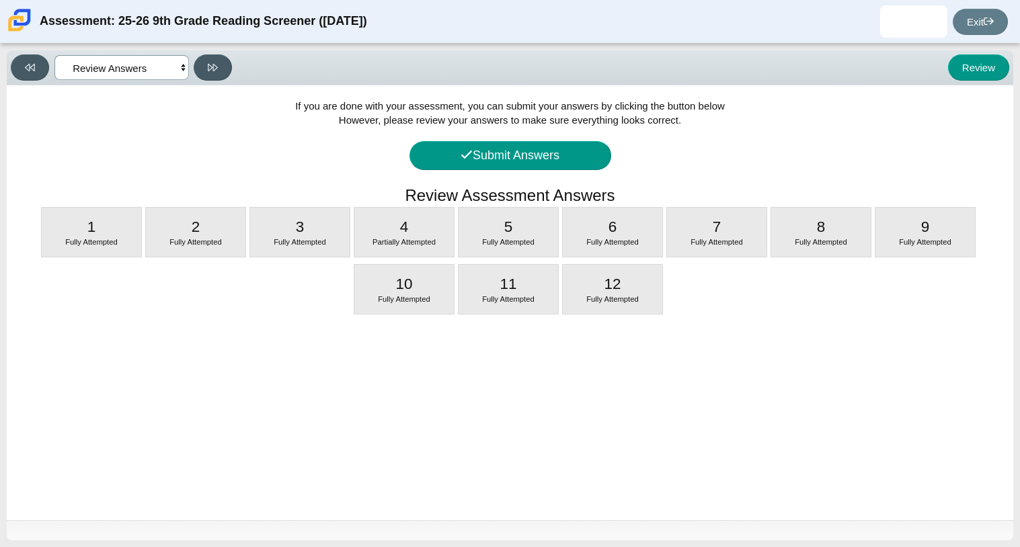
click at [178, 69] on select "Questions Question 1 Question 2 Question 3 Question 4 Question 5 Question 6 Que…" at bounding box center [121, 67] width 134 height 25
click at [422, 247] on div "Partially Attempted" at bounding box center [404, 242] width 100 height 11
select select "ca9ea0f1-49c5-4bd1-83b0-472c18652b42"
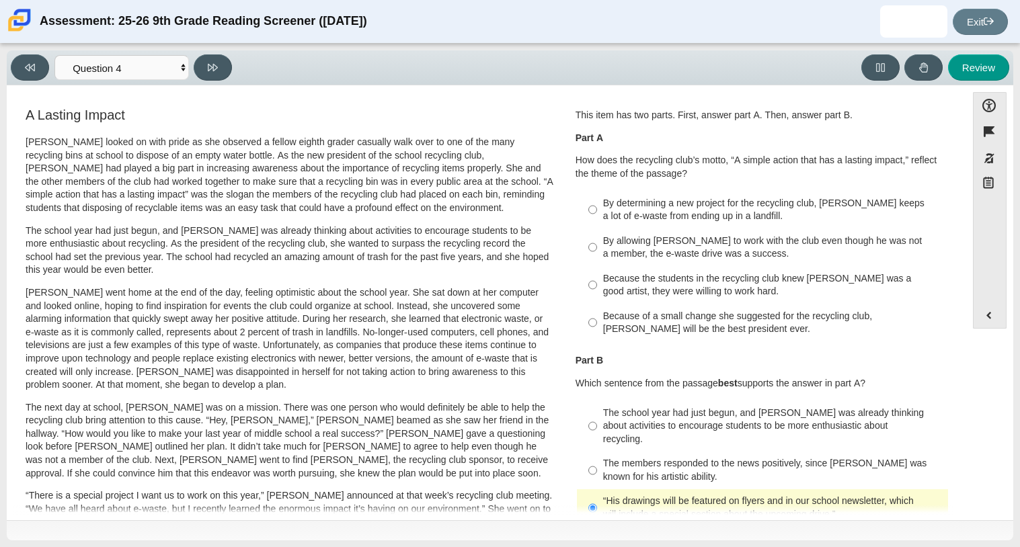
click at [596, 279] on label "Because the students in the recycling club knew Juan Carlos was a good artist, …" at bounding box center [763, 285] width 369 height 38
click at [596, 279] on input "Because the students in the recycling club knew Juan Carlos was a good artist, …" at bounding box center [592, 285] width 9 height 38
radio input "true"
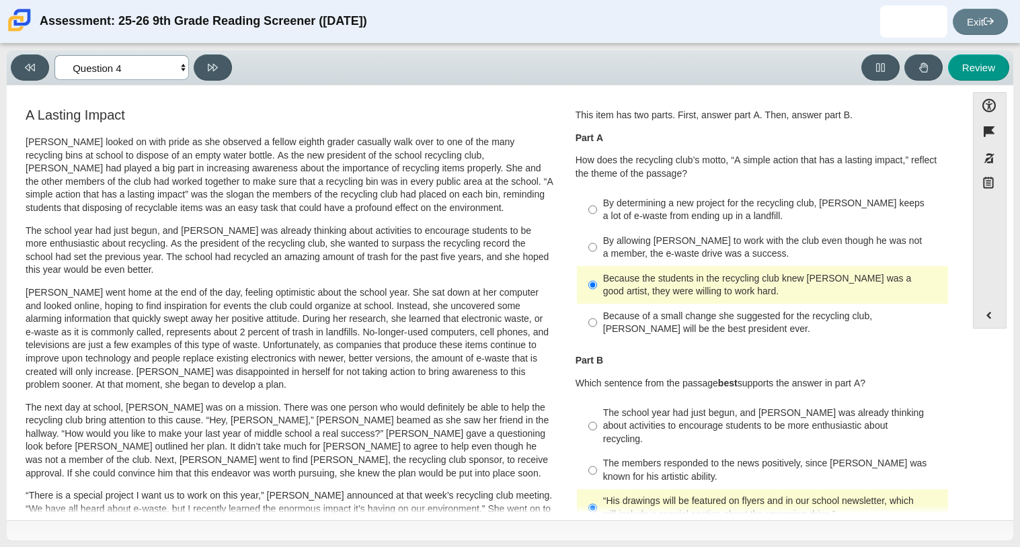
click at [165, 71] on select "Questions Question 1 Question 2 Question 3 Question 4 Question 5 Question 6 Que…" at bounding box center [121, 67] width 134 height 25
click at [54, 55] on select "Questions Question 1 Question 2 Question 3 Question 4 Question 5 Question 6 Que…" at bounding box center [121, 67] width 134 height 25
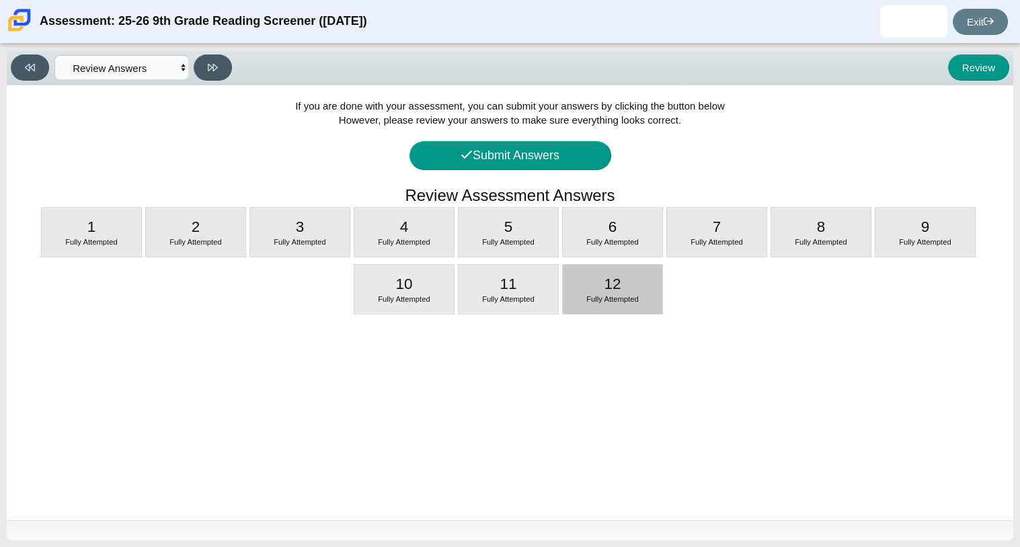
click at [566, 297] on div "Fully Attempted" at bounding box center [613, 300] width 100 height 11
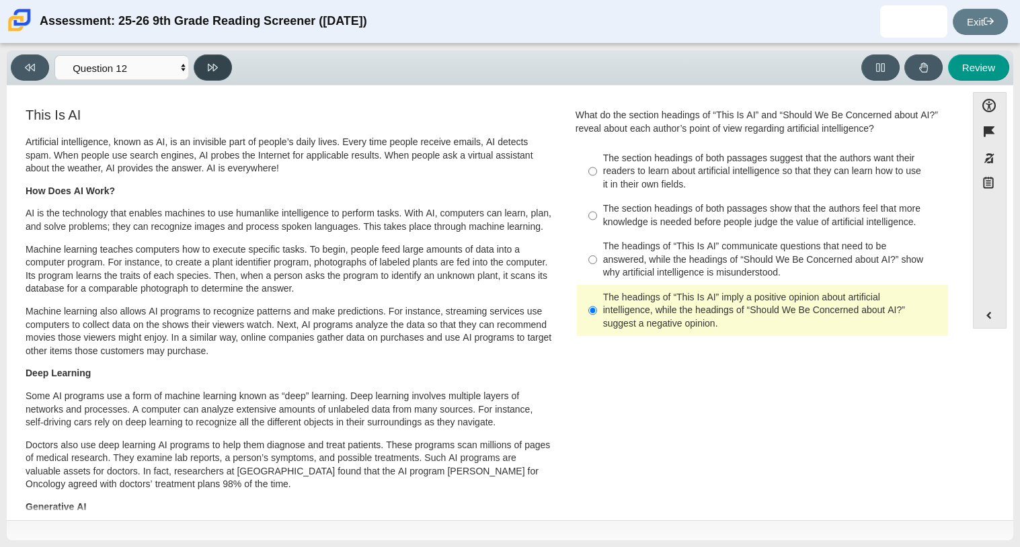
click at [222, 69] on button at bounding box center [213, 67] width 38 height 26
select select "review"
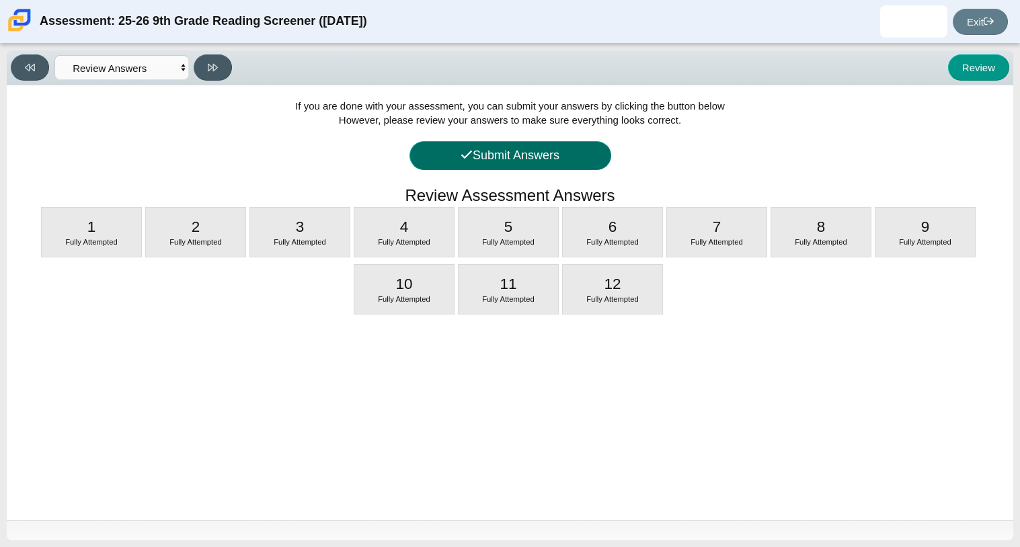
click at [496, 145] on button "Submit Answers" at bounding box center [511, 155] width 202 height 29
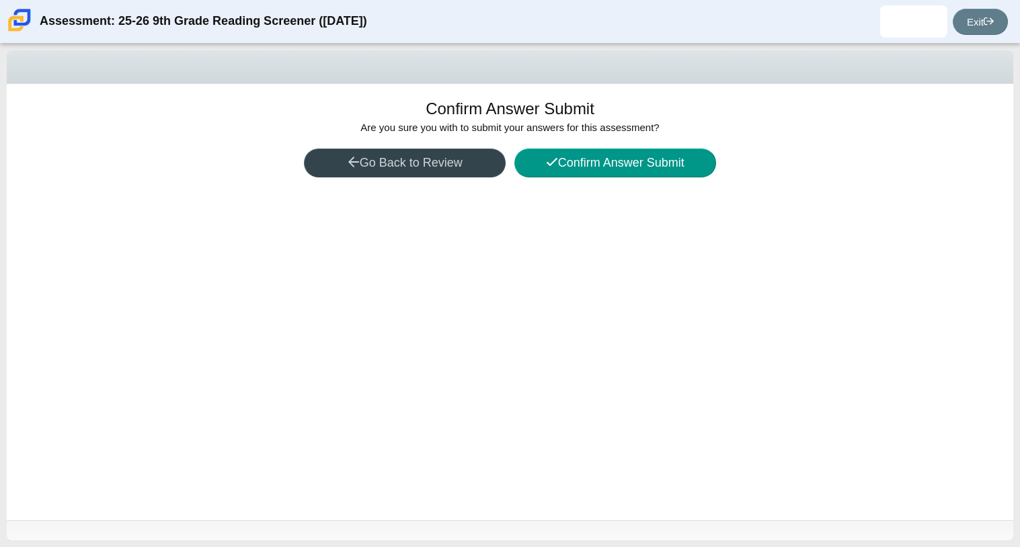
click at [483, 155] on button "Go Back to Review" at bounding box center [405, 163] width 202 height 29
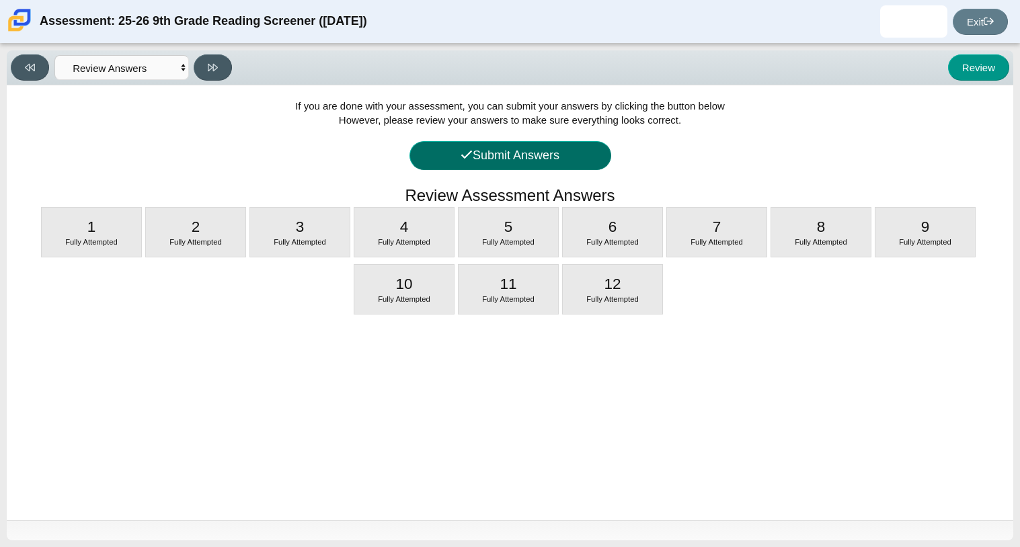
click at [522, 165] on button "Submit Answers" at bounding box center [511, 155] width 202 height 29
